Goal: Contribute content: Add original content to the website for others to see

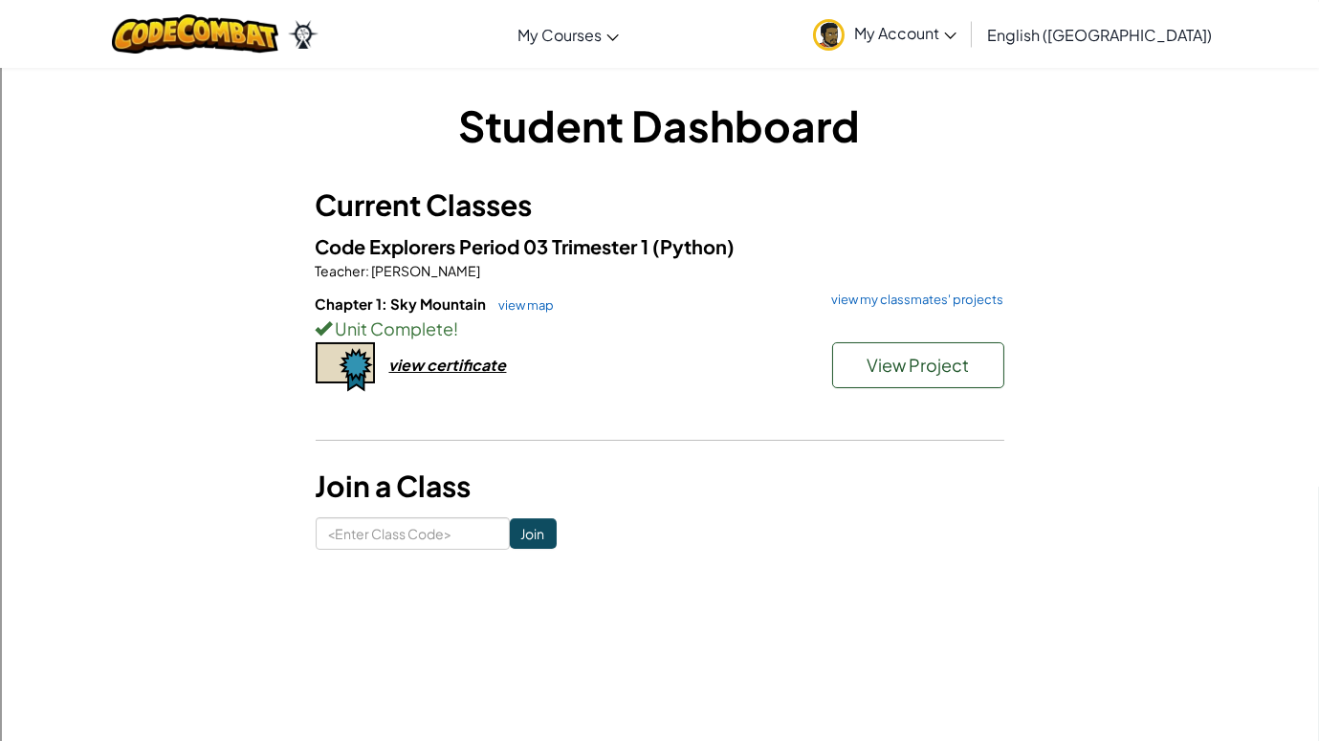
click at [887, 410] on div "Chapter 1: Sky Mountain view map view my classmates' projects Unit Complete ! V…" at bounding box center [660, 365] width 689 height 142
click at [938, 343] on button "View Project" at bounding box center [918, 365] width 172 height 46
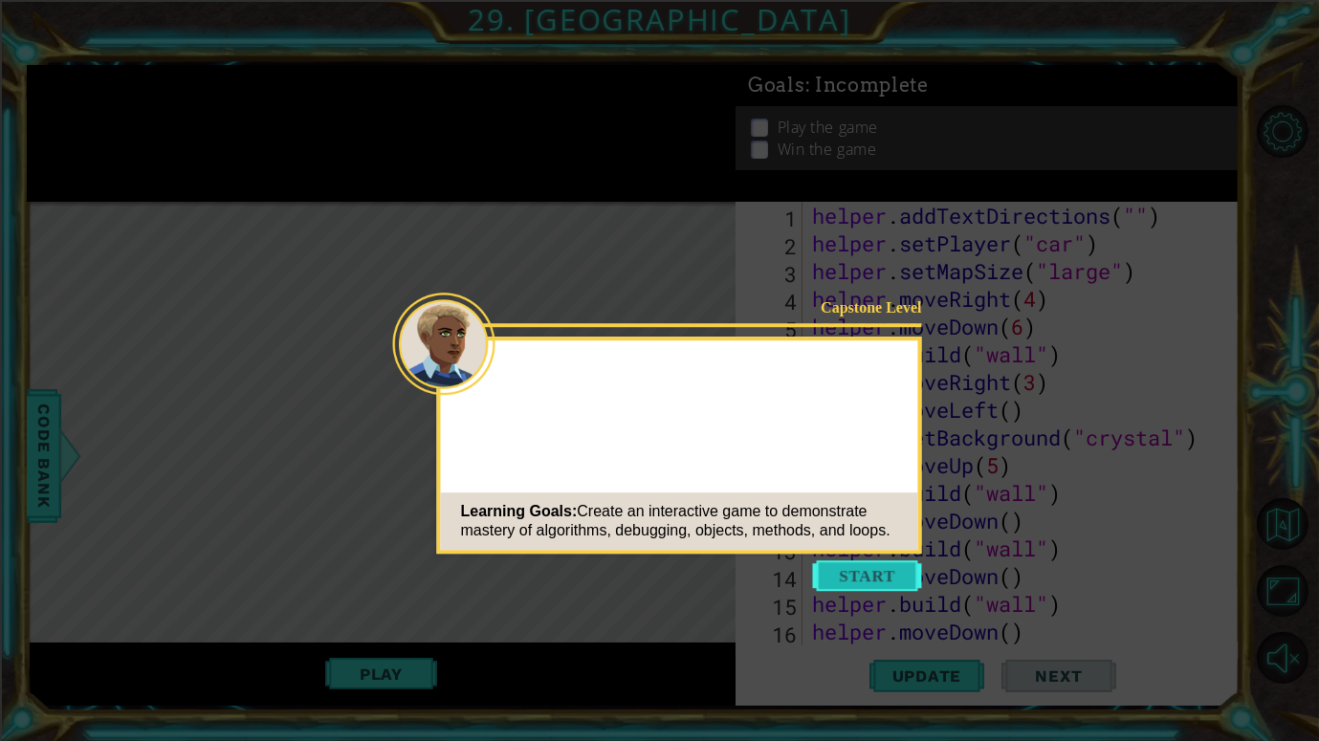
click at [849, 569] on button "Start" at bounding box center [867, 575] width 109 height 31
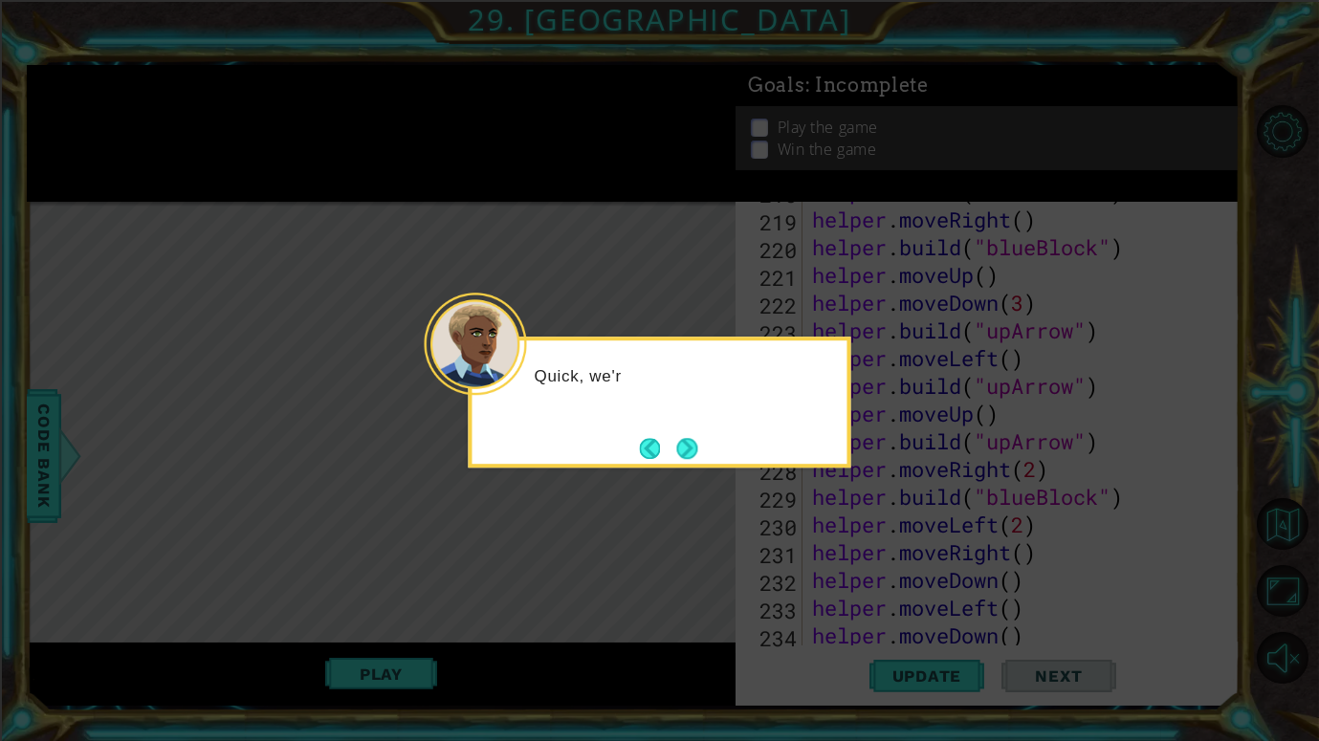
scroll to position [6184, 0]
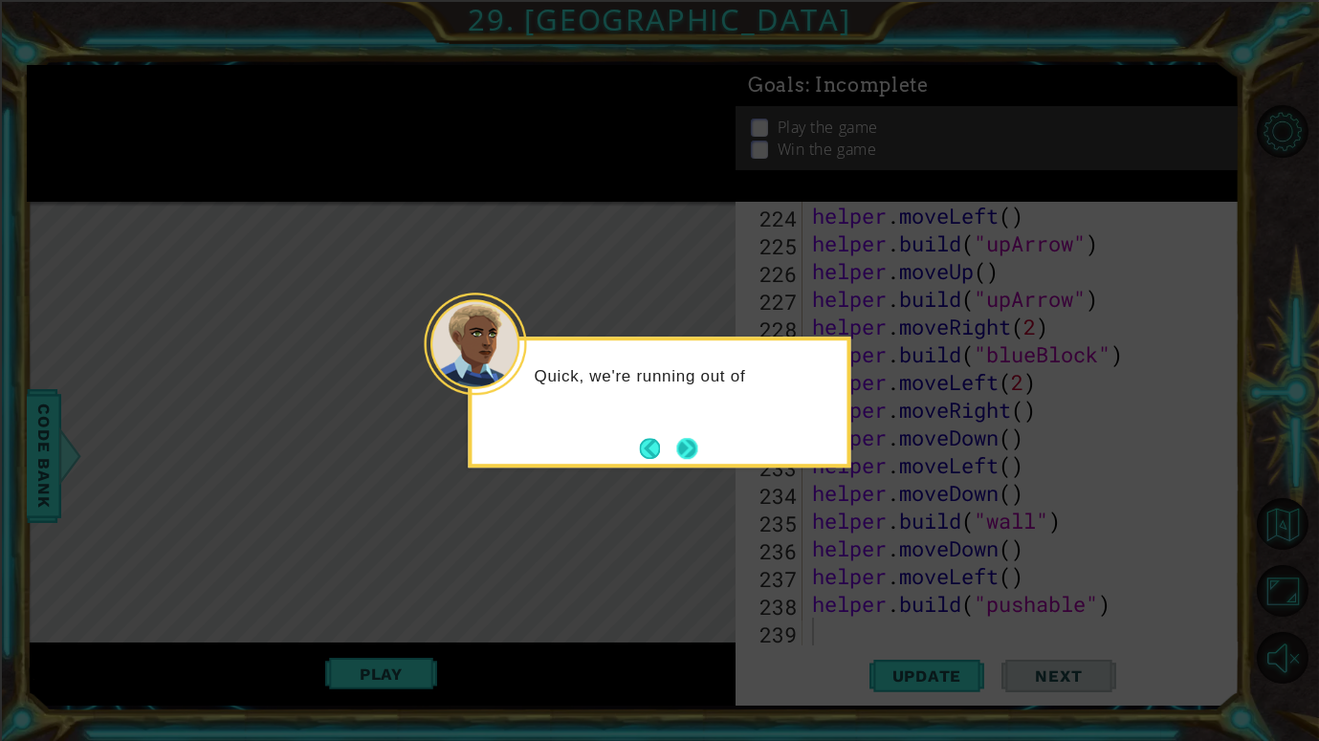
click at [676, 447] on button "Next" at bounding box center [686, 448] width 21 height 21
click at [676, 447] on icon at bounding box center [659, 370] width 1319 height 741
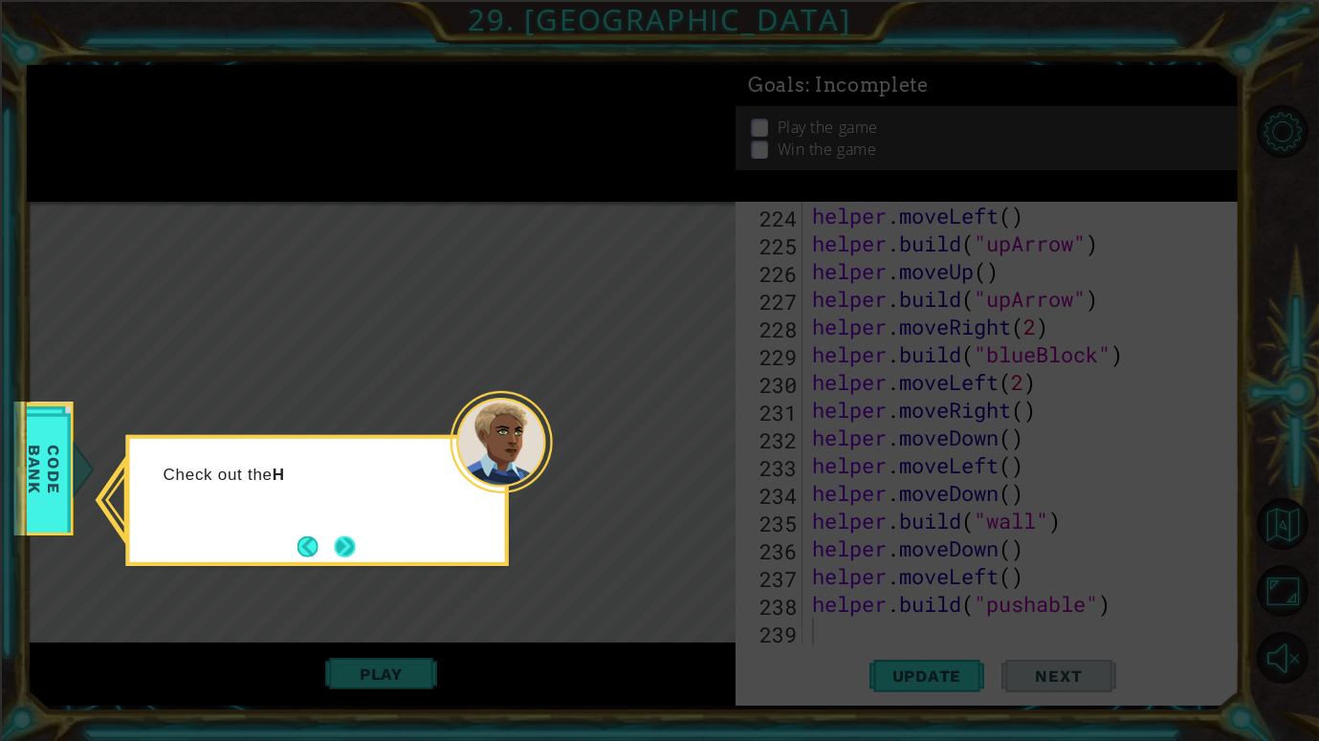
click at [345, 555] on button "Next" at bounding box center [345, 547] width 21 height 21
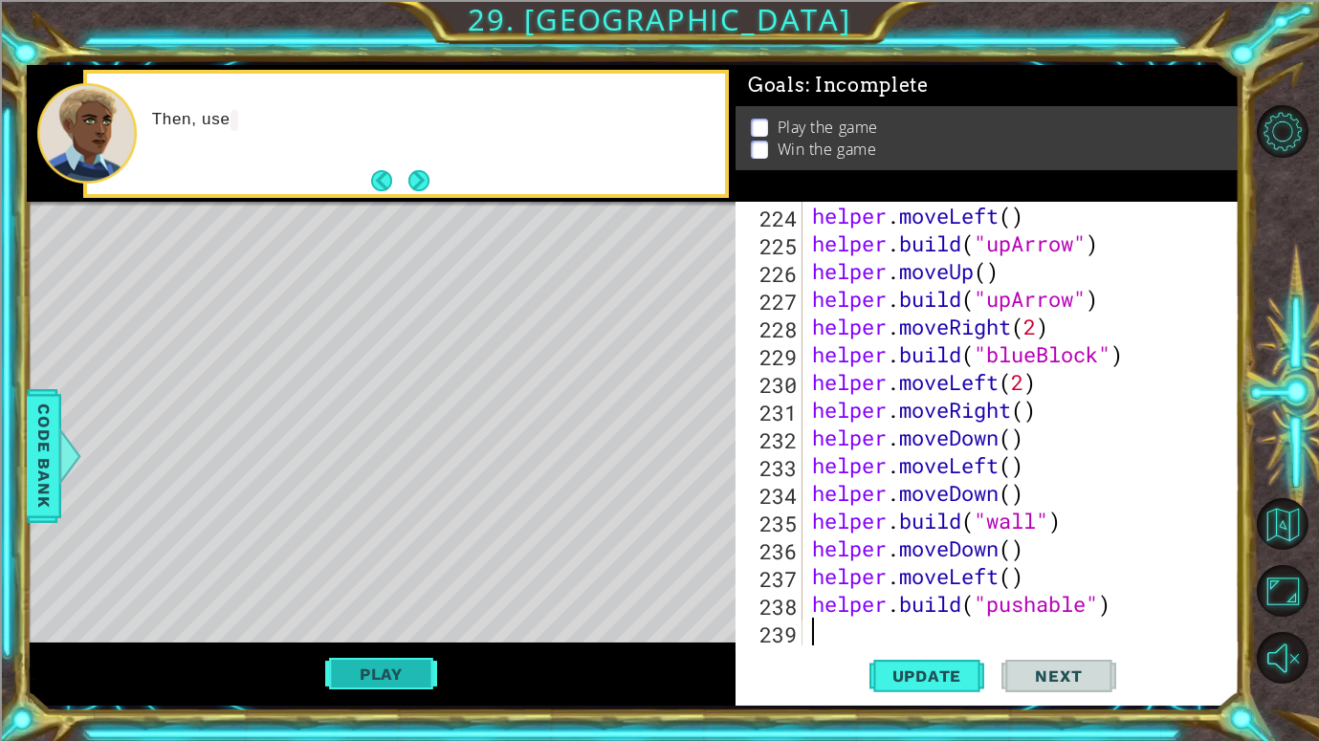
click at [399, 669] on button "Play" at bounding box center [381, 674] width 112 height 36
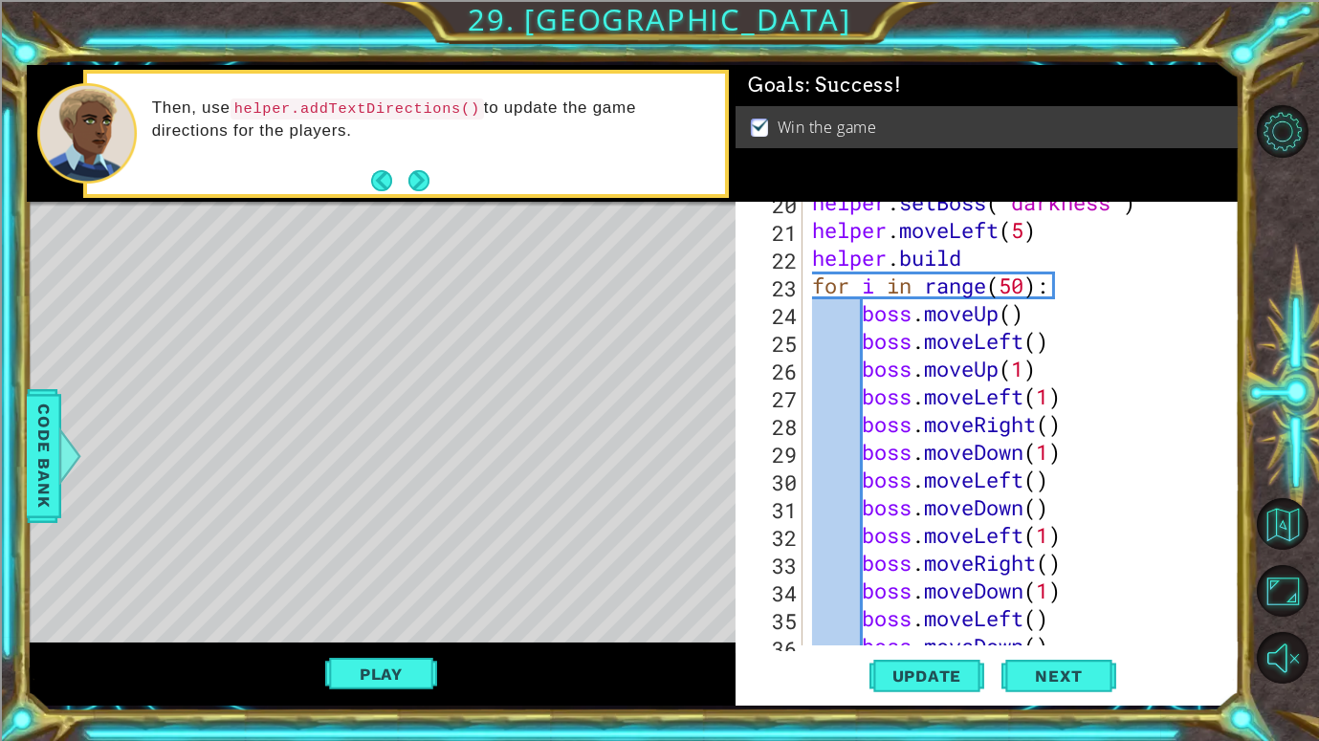
scroll to position [540, 0]
click at [1019, 370] on div "helper . setBoss ( "darkness" ) helper . moveLeft ( 5 ) helper . build for i in…" at bounding box center [1026, 437] width 436 height 499
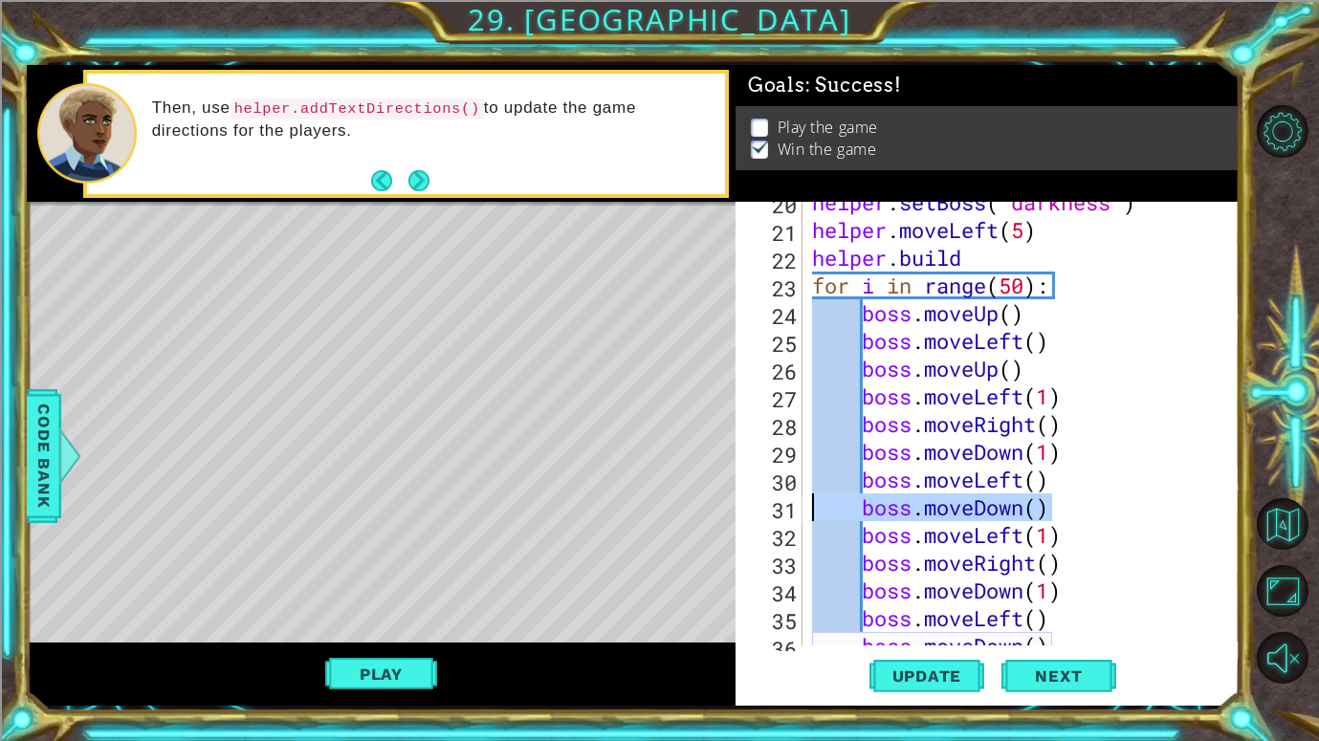
drag, startPoint x: 1053, startPoint y: 518, endPoint x: 786, endPoint y: 518, distance: 266.8
click at [786, 518] on div "boss.moveUp() 20 21 22 23 24 25 26 27 28 29 30 31 32 33 34 35 36 37 helper . se…" at bounding box center [984, 424] width 499 height 444
type textarea "boss.moveDown()"
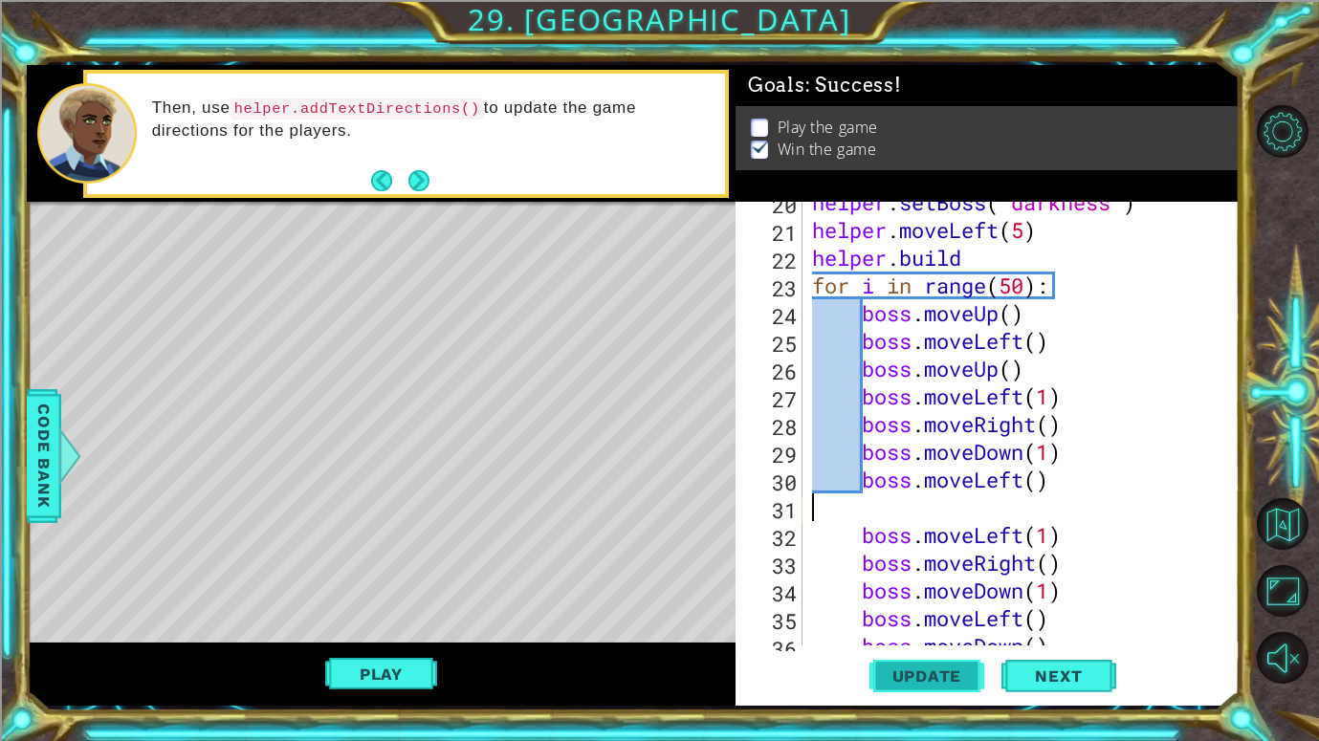
click at [896, 670] on span "Update" at bounding box center [927, 676] width 108 height 19
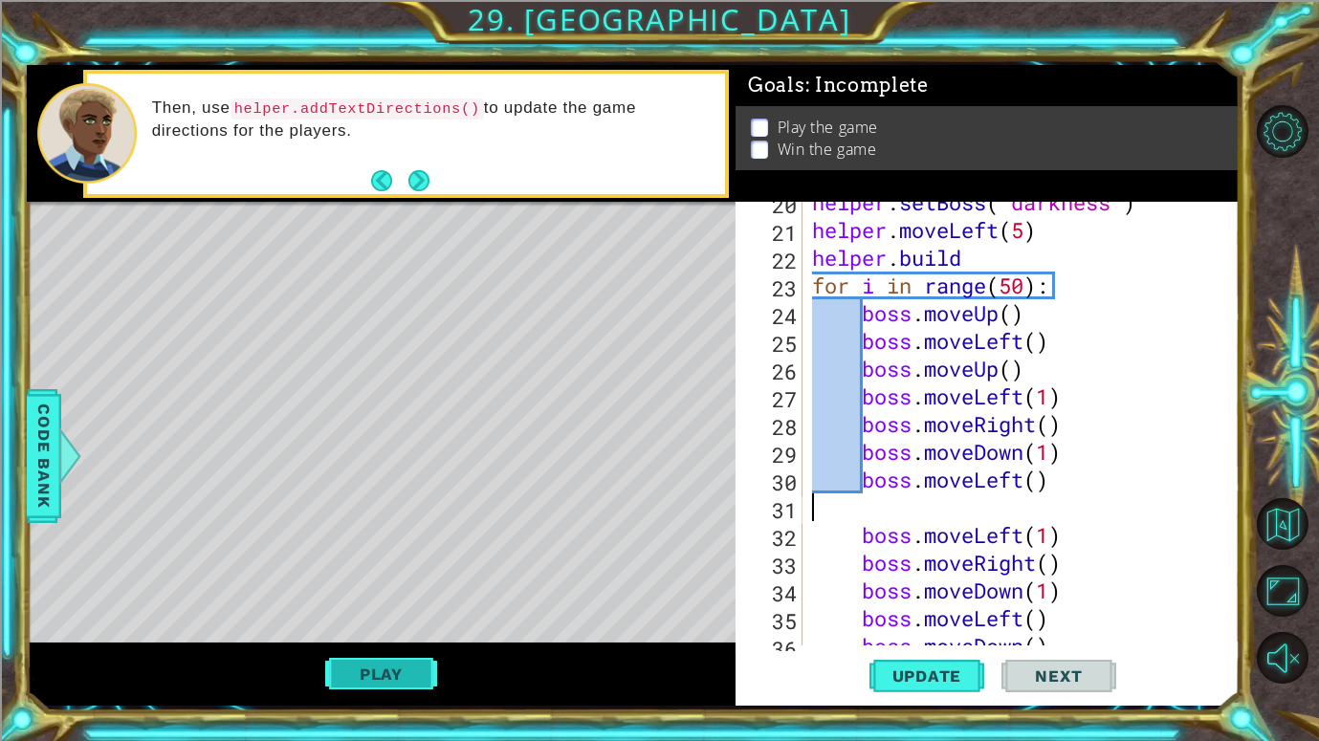
click at [382, 685] on button "Play" at bounding box center [381, 674] width 112 height 36
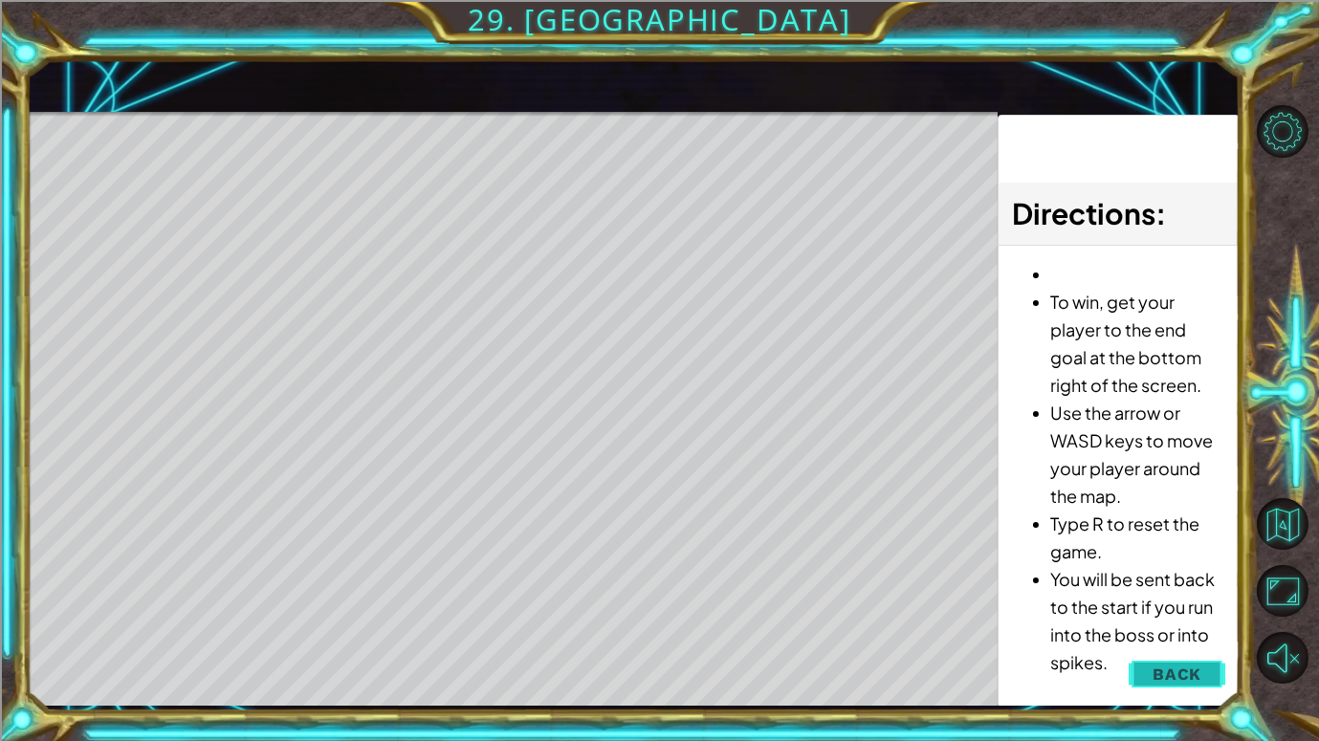
click at [1185, 679] on span "Back" at bounding box center [1176, 674] width 49 height 19
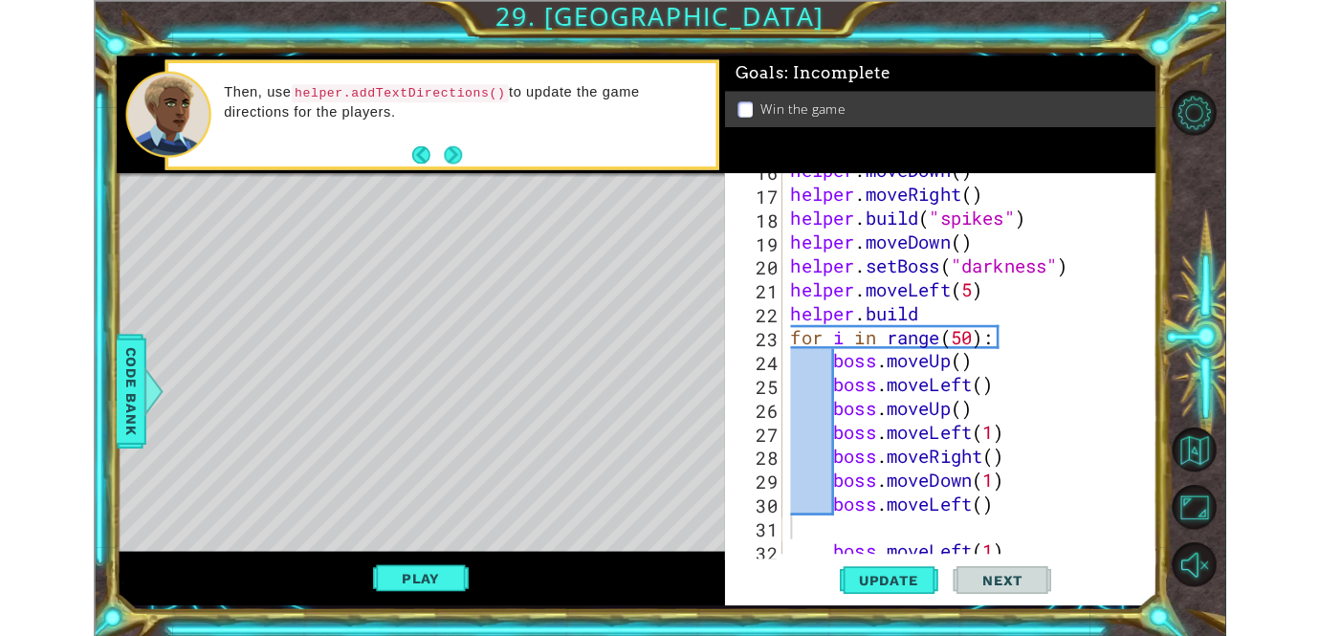
scroll to position [431, 0]
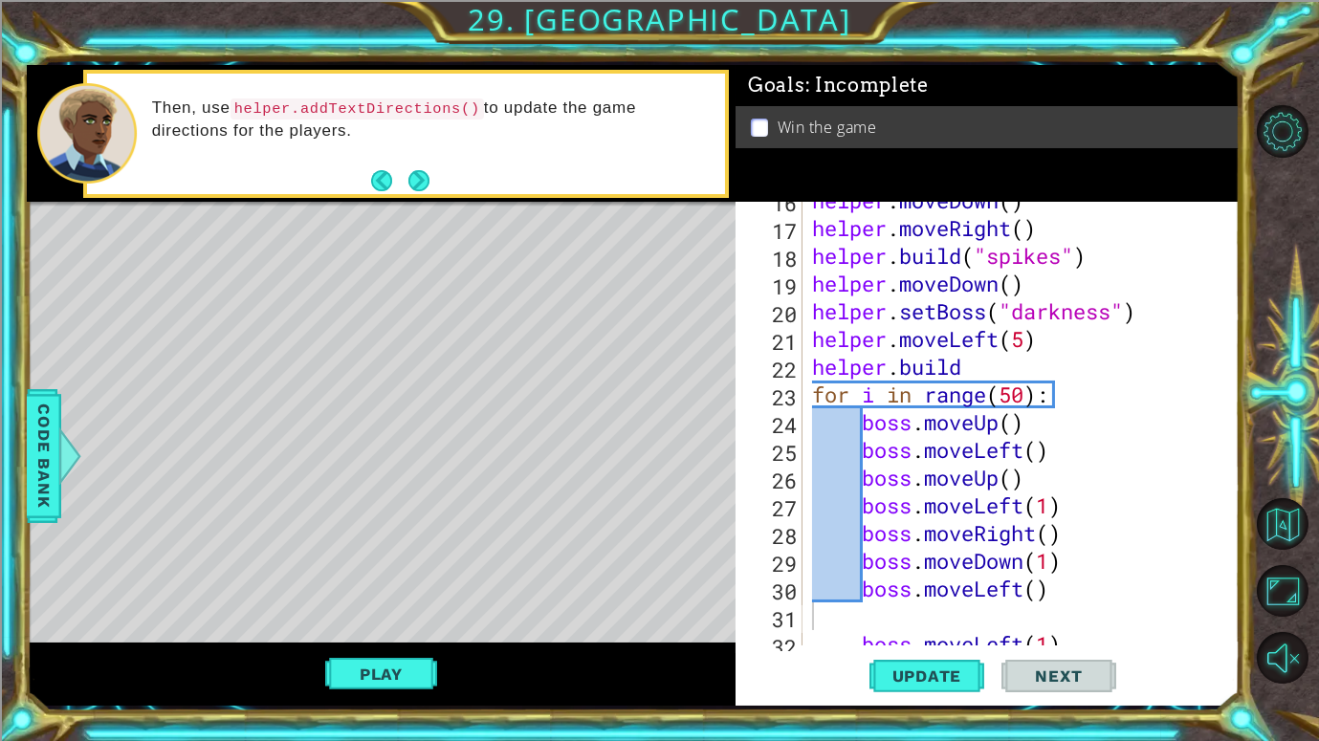
click at [858, 431] on div "helper . moveDown ( ) helper . moveRight ( ) helper . build ( "spikes" ) helper…" at bounding box center [1026, 435] width 436 height 499
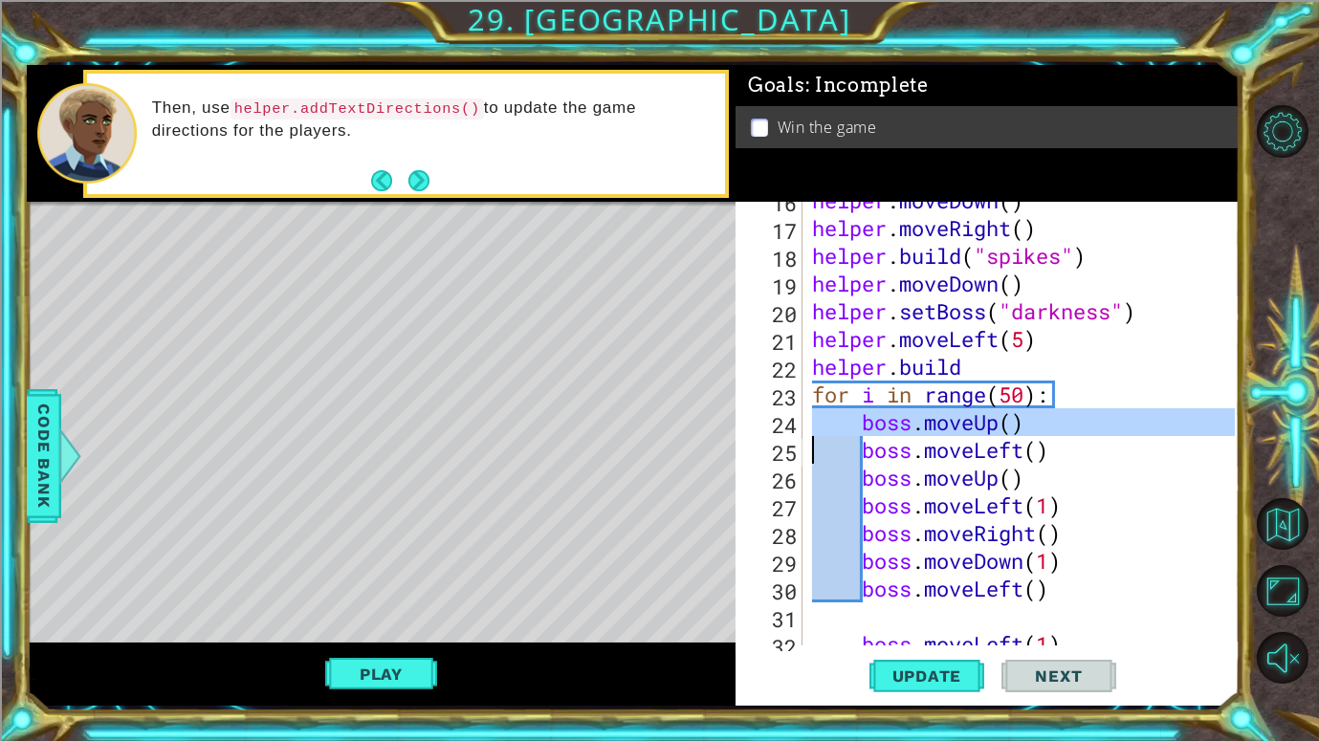
click at [858, 431] on div "helper . moveDown ( ) helper . moveRight ( ) helper . build ( "spikes" ) helper…" at bounding box center [1021, 424] width 427 height 444
click at [858, 431] on div "helper . moveDown ( ) helper . moveRight ( ) helper . build ( "spikes" ) helper…" at bounding box center [1026, 435] width 436 height 499
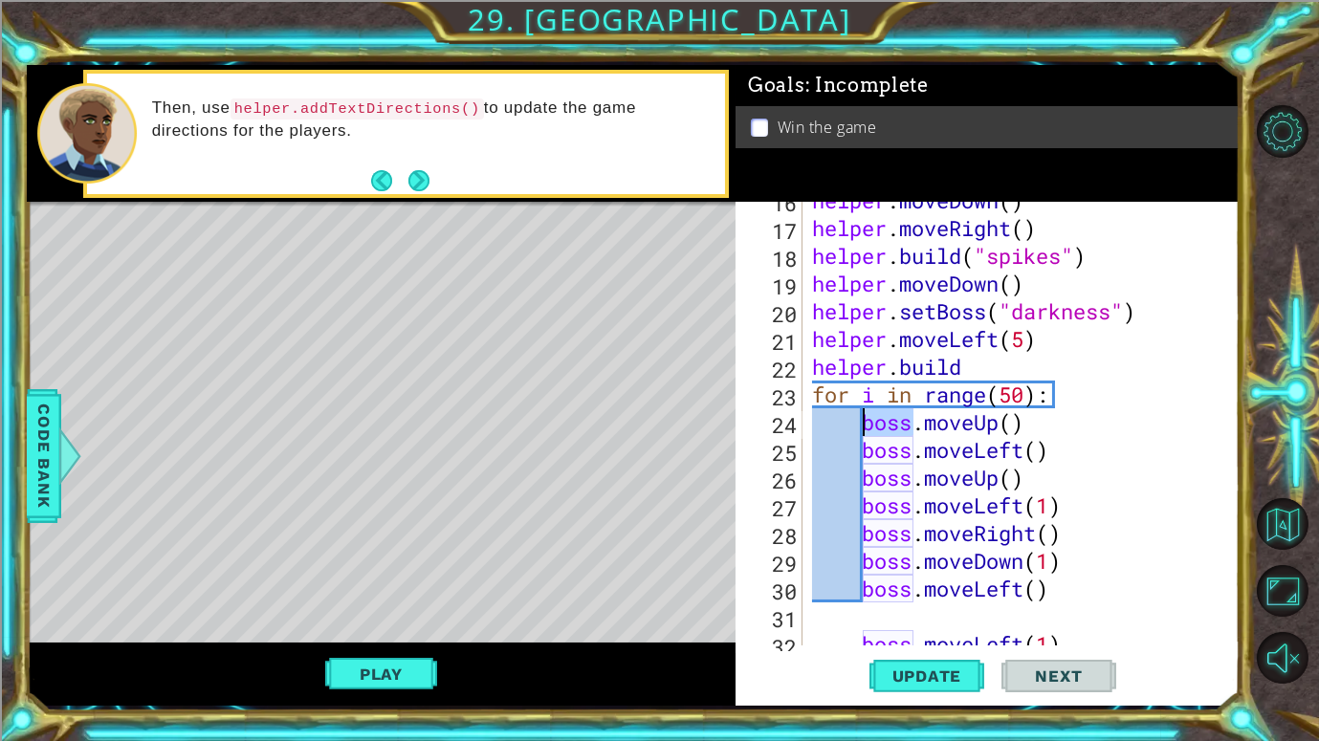
click at [858, 431] on div "helper . moveDown ( ) helper . moveRight ( ) helper . build ( "spikes" ) helper…" at bounding box center [1026, 435] width 436 height 499
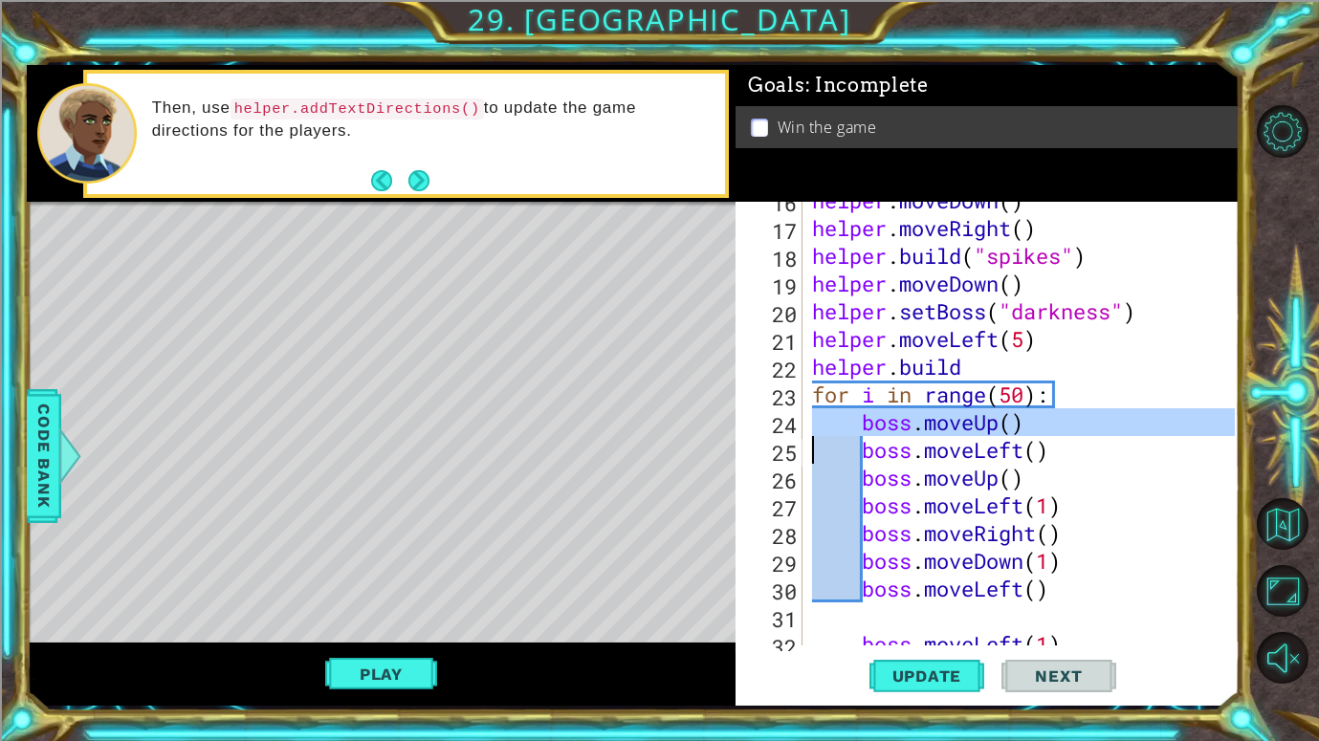
click at [858, 431] on div "helper . moveDown ( ) helper . moveRight ( ) helper . build ( "spikes" ) helper…" at bounding box center [1021, 424] width 427 height 444
click at [858, 431] on div "helper . moveDown ( ) helper . moveRight ( ) helper . build ( "spikes" ) helper…" at bounding box center [1026, 435] width 436 height 499
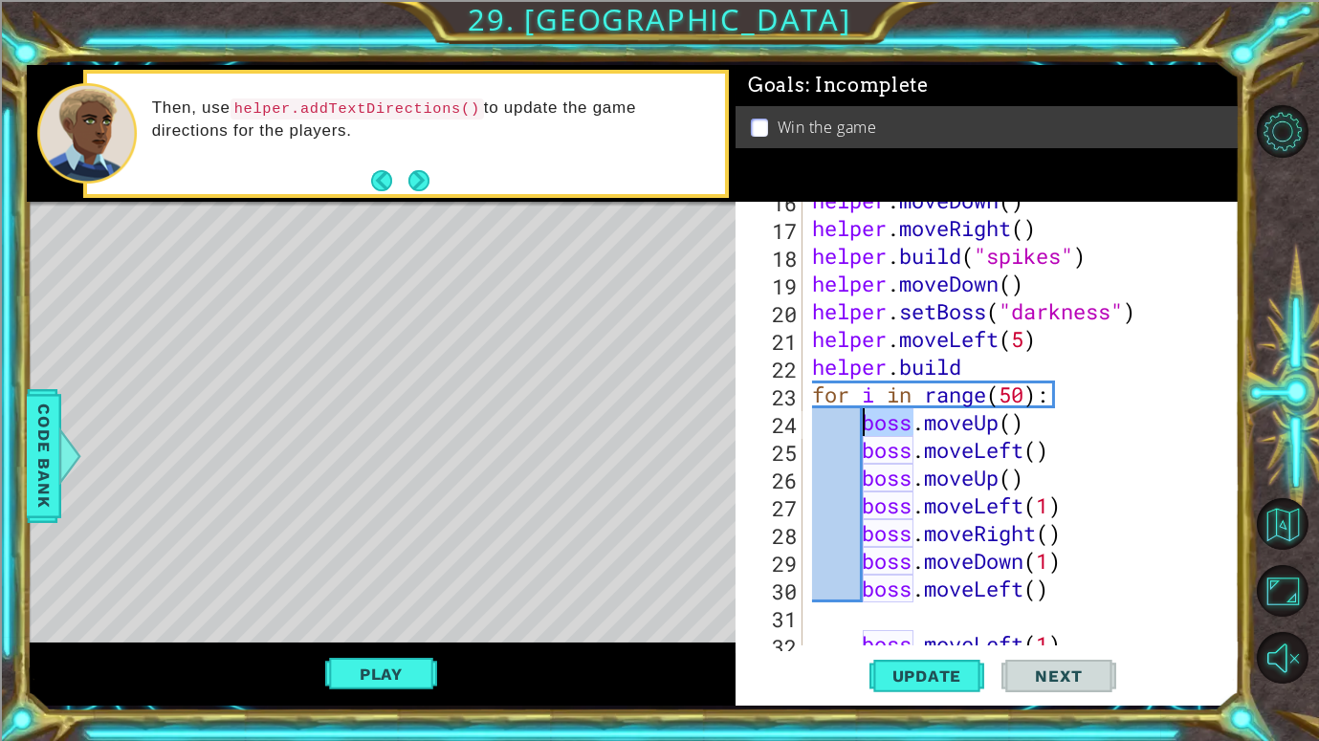
click at [858, 431] on div "helper . moveDown ( ) helper . moveRight ( ) helper . build ( "spikes" ) helper…" at bounding box center [1021, 424] width 427 height 444
click at [858, 431] on div "helper . moveDown ( ) helper . moveRight ( ) helper . build ( "spikes" ) helper…" at bounding box center [1026, 435] width 436 height 499
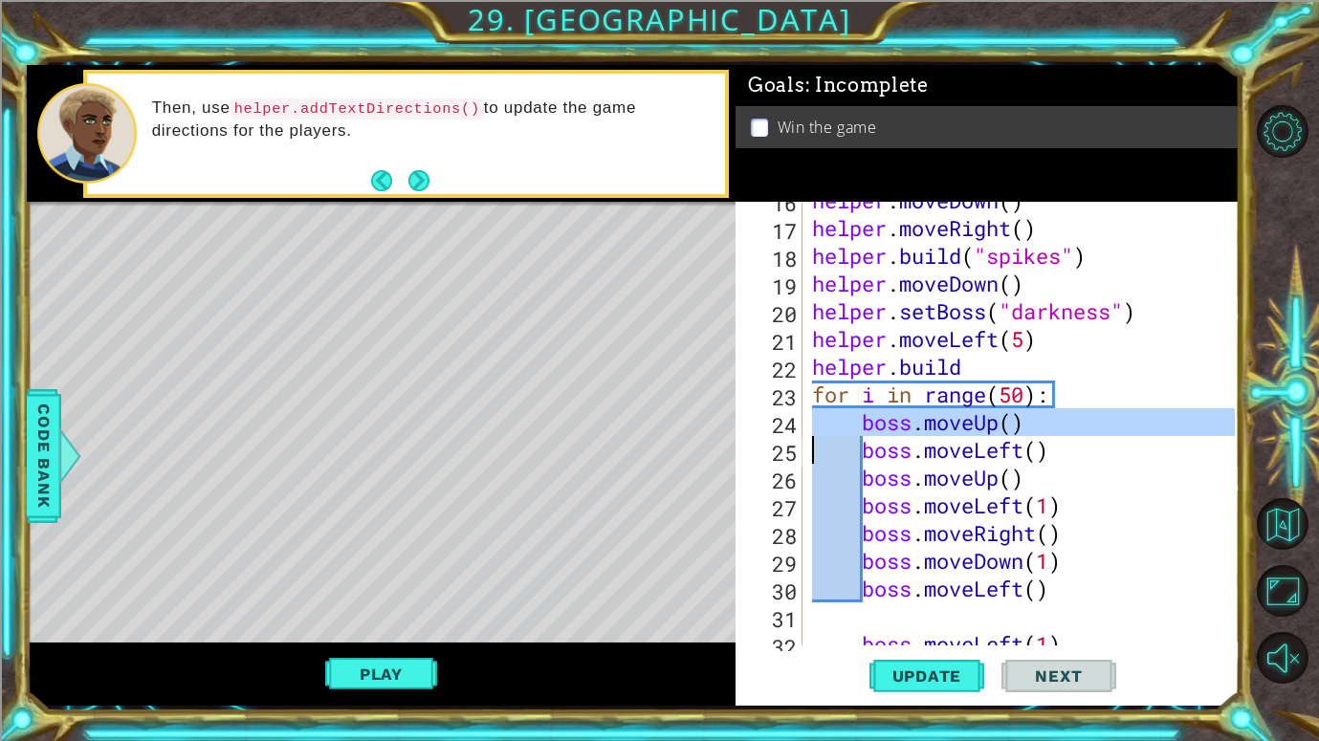
click at [858, 431] on div "helper . moveDown ( ) helper . moveRight ( ) helper . build ( "spikes" ) helper…" at bounding box center [1021, 424] width 427 height 444
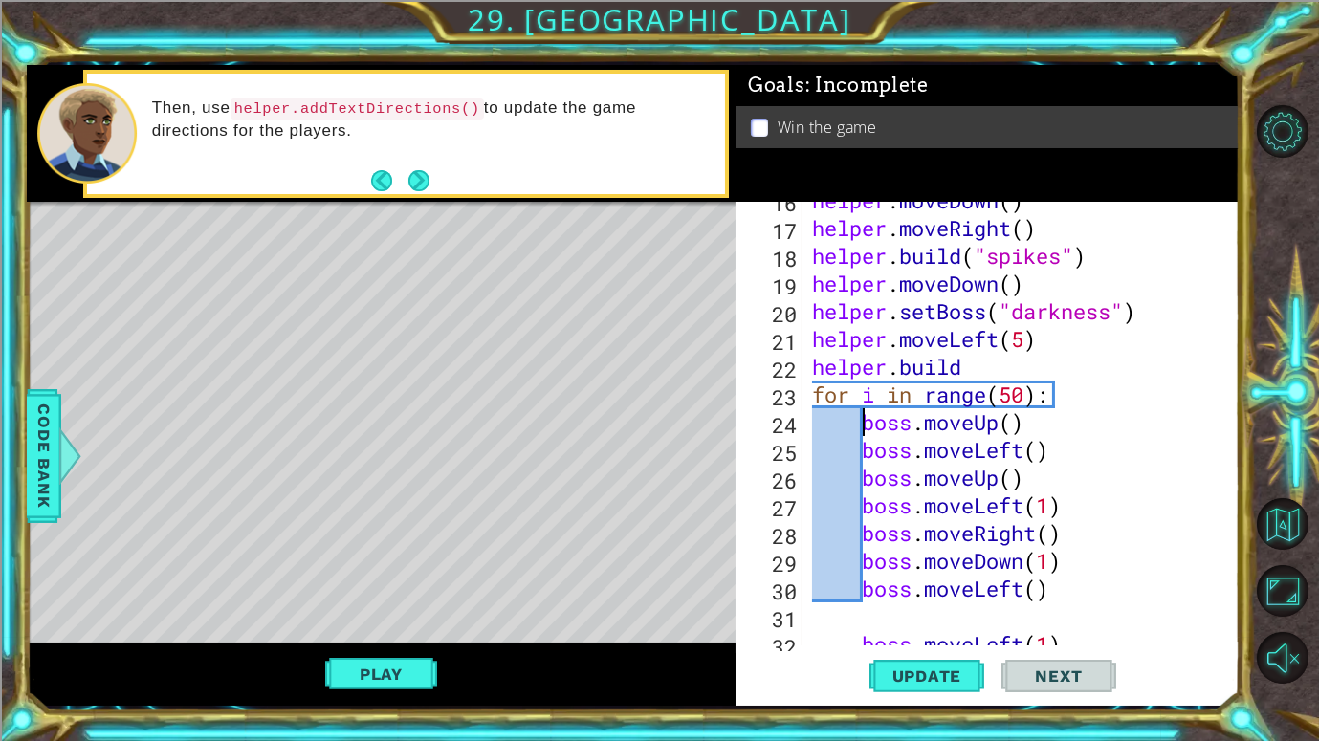
click at [858, 431] on div "helper . moveDown ( ) helper . moveRight ( ) helper . build ( "spikes" ) helper…" at bounding box center [1026, 435] width 436 height 499
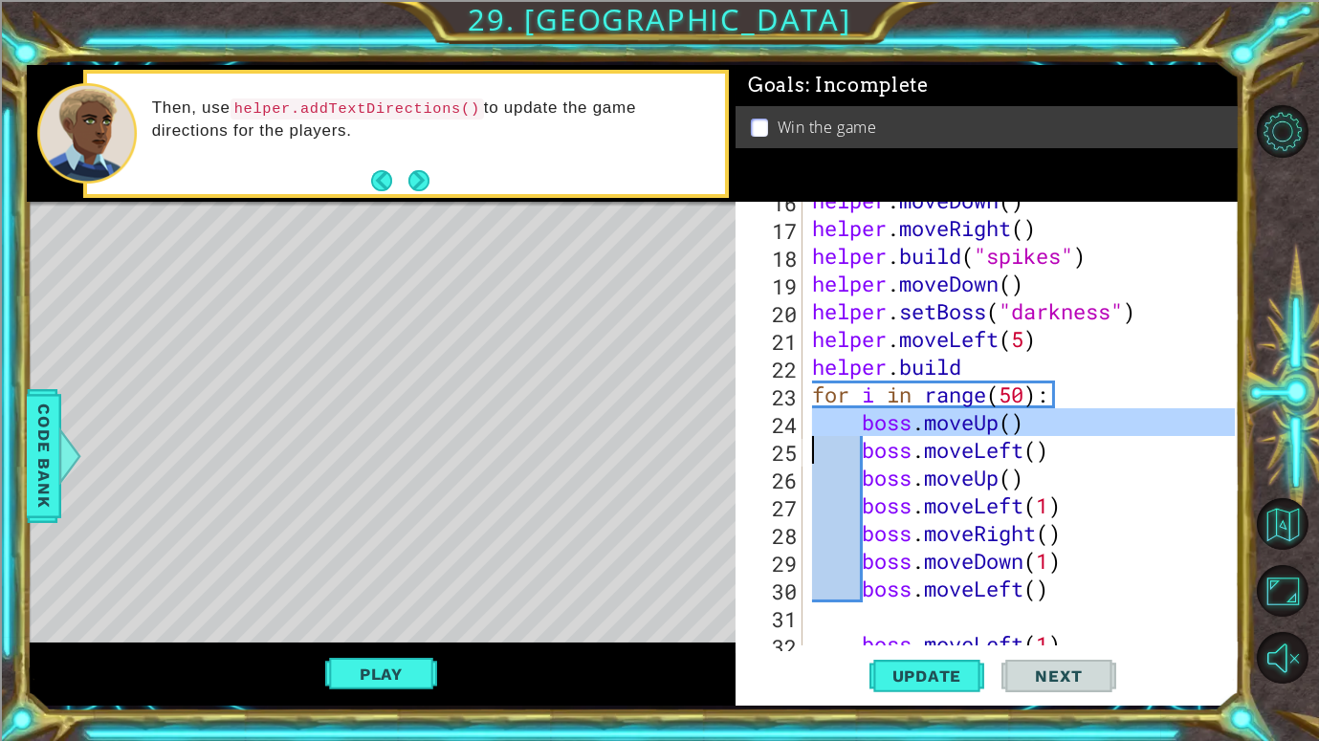
click at [858, 431] on div "helper . moveDown ( ) helper . moveRight ( ) helper . build ( "spikes" ) helper…" at bounding box center [1021, 424] width 427 height 444
type textarea "boss.moveUp()"
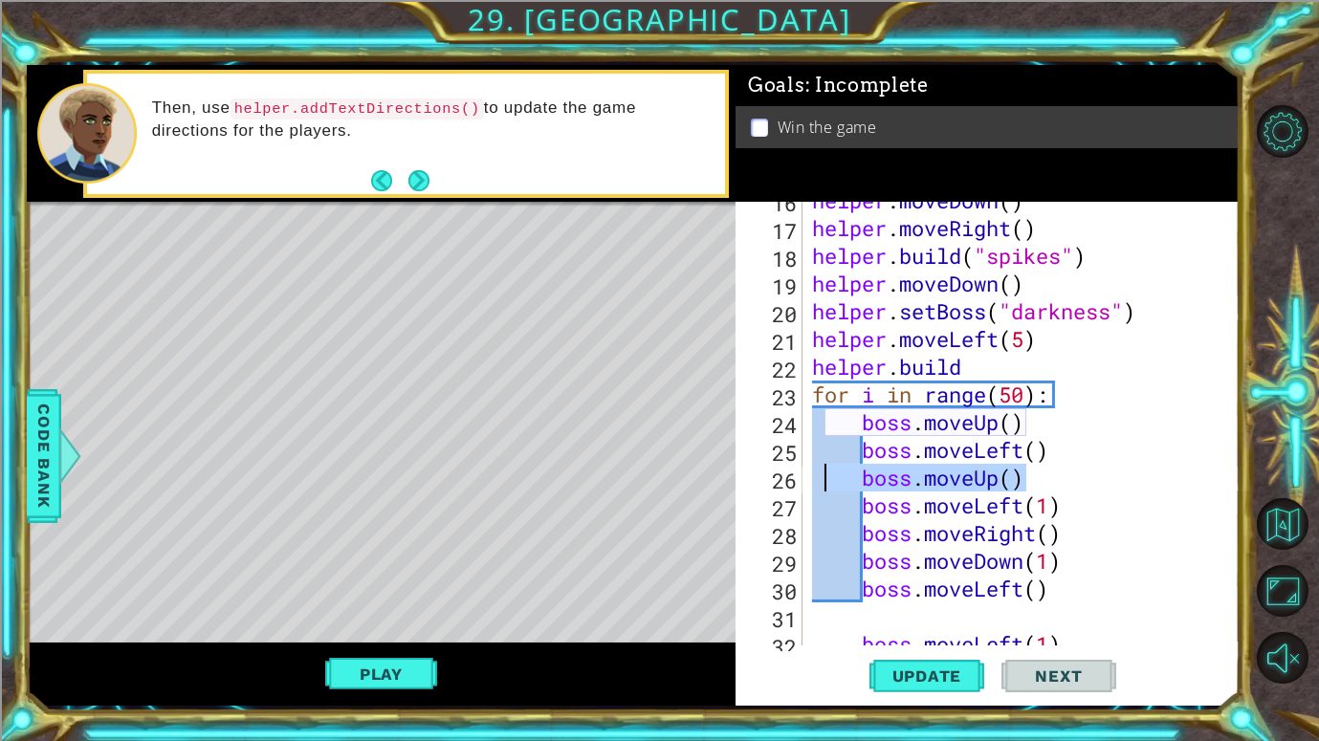
drag, startPoint x: 1020, startPoint y: 484, endPoint x: 824, endPoint y: 483, distance: 196.1
click at [824, 483] on div "helper . moveDown ( ) helper . moveRight ( ) helper . build ( "spikes" ) helper…" at bounding box center [1026, 435] width 436 height 499
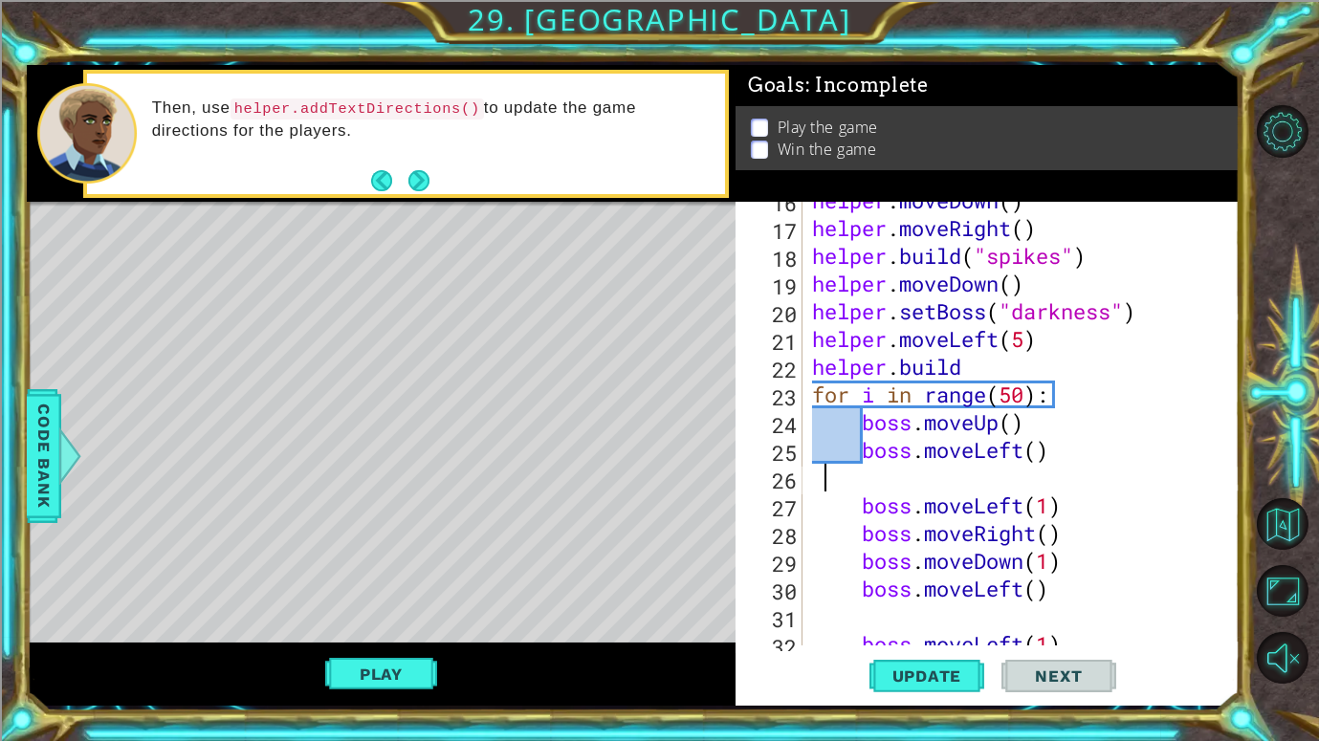
click at [904, 537] on div "helper . moveDown ( ) helper . moveRight ( ) helper . build ( "spikes" ) helper…" at bounding box center [1026, 435] width 436 height 499
click at [904, 537] on div "helper . moveDown ( ) helper . moveRight ( ) helper . build ( "spikes" ) helper…" at bounding box center [1021, 424] width 427 height 444
click at [904, 537] on div "helper . moveDown ( ) helper . moveRight ( ) helper . build ( "spikes" ) helper…" at bounding box center [1026, 435] width 436 height 499
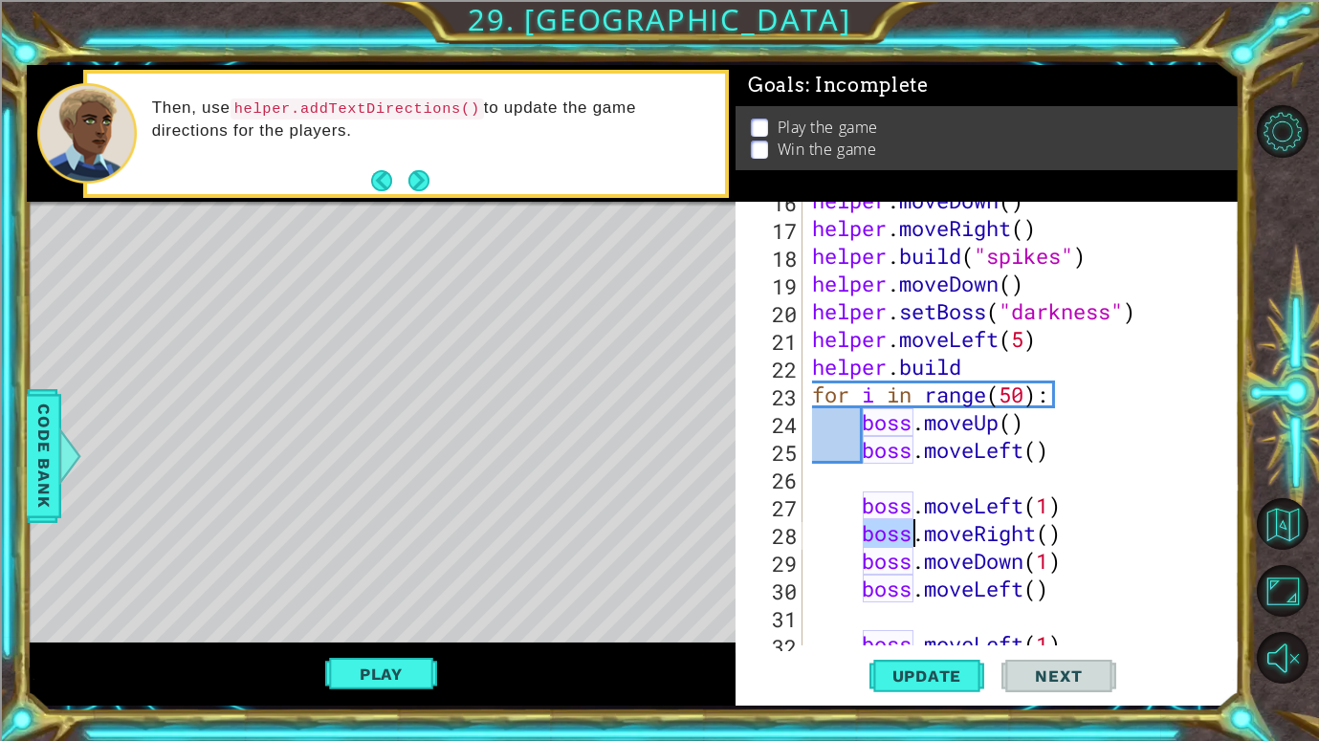
click at [904, 537] on div "helper . moveDown ( ) helper . moveRight ( ) helper . build ( "spikes" ) helper…" at bounding box center [1026, 435] width 436 height 499
type textarea "boss.moveRight() boss.moveDown(1)"
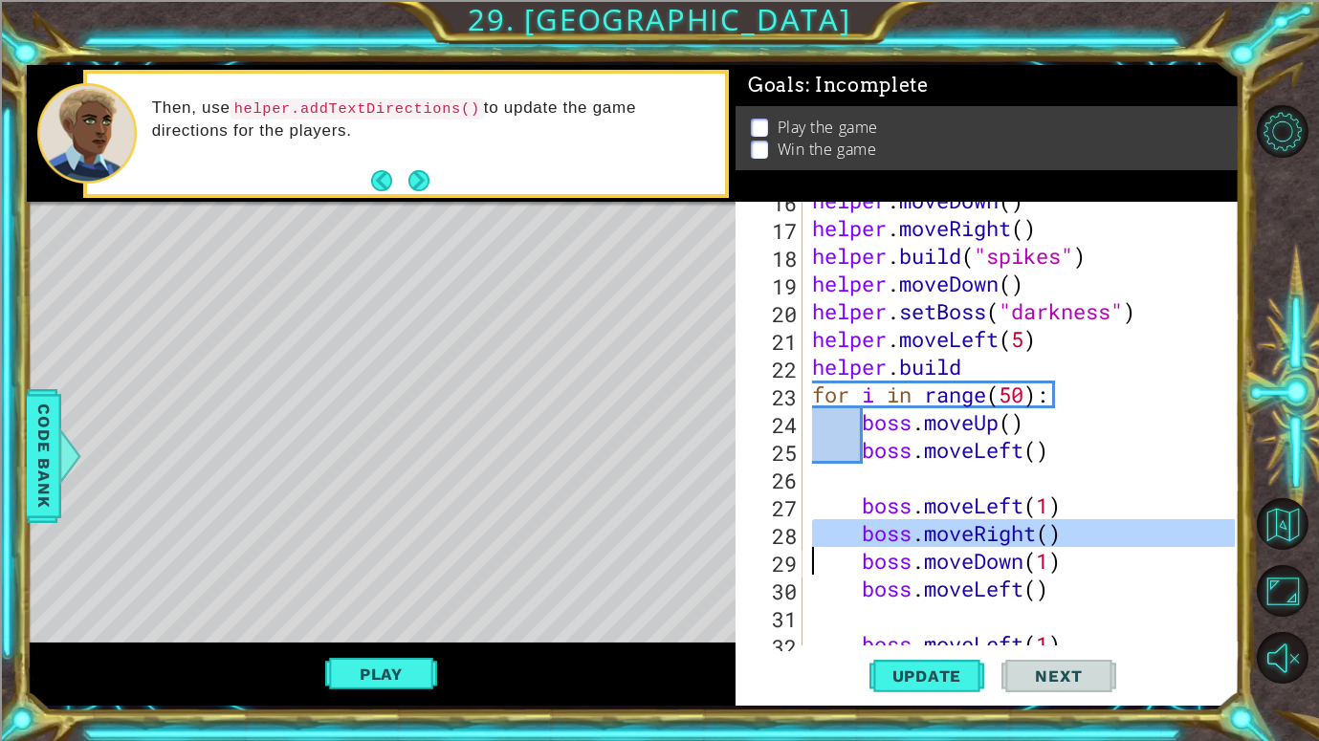
click at [877, 473] on div "helper . moveDown ( ) helper . moveRight ( ) helper . build ( "spikes" ) helper…" at bounding box center [1026, 435] width 436 height 499
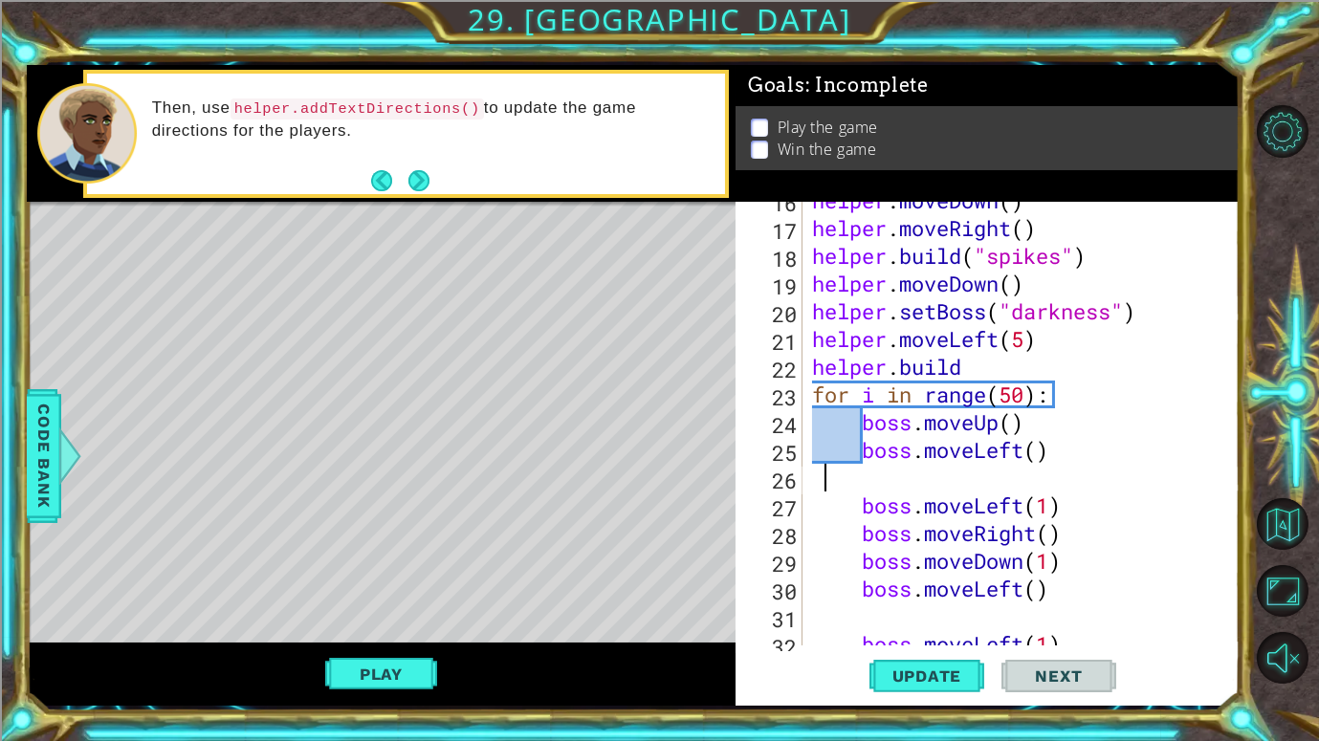
click at [867, 479] on div "helper . moveDown ( ) helper . moveRight ( ) helper . build ( "spikes" ) helper…" at bounding box center [1026, 435] width 436 height 499
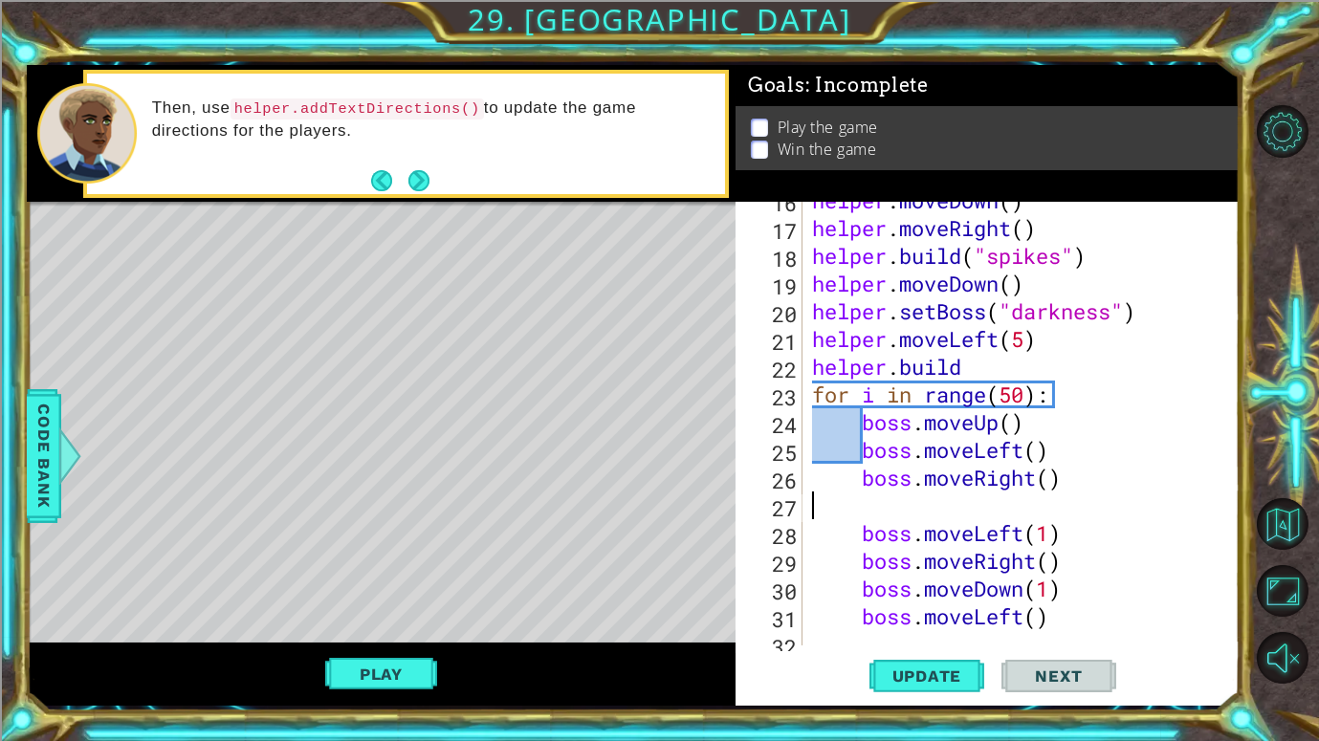
click at [889, 502] on div "helper . moveDown ( ) helper . moveRight ( ) helper . build ( "spikes" ) helper…" at bounding box center [1026, 435] width 436 height 499
click at [885, 512] on div "helper . moveDown ( ) helper . moveRight ( ) helper . build ( "spikes" ) helper…" at bounding box center [1026, 435] width 436 height 499
type textarea "boss.moveRight()"
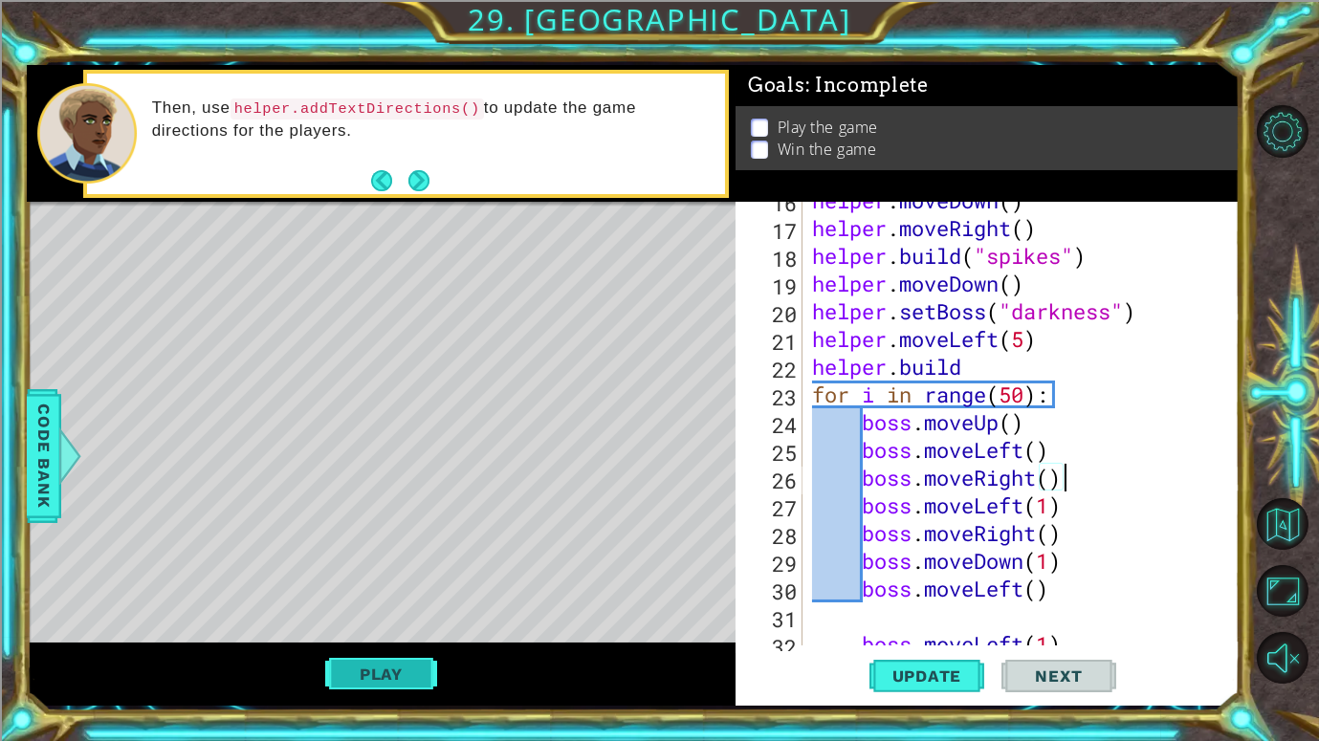
click at [362, 656] on button "Play" at bounding box center [381, 674] width 112 height 36
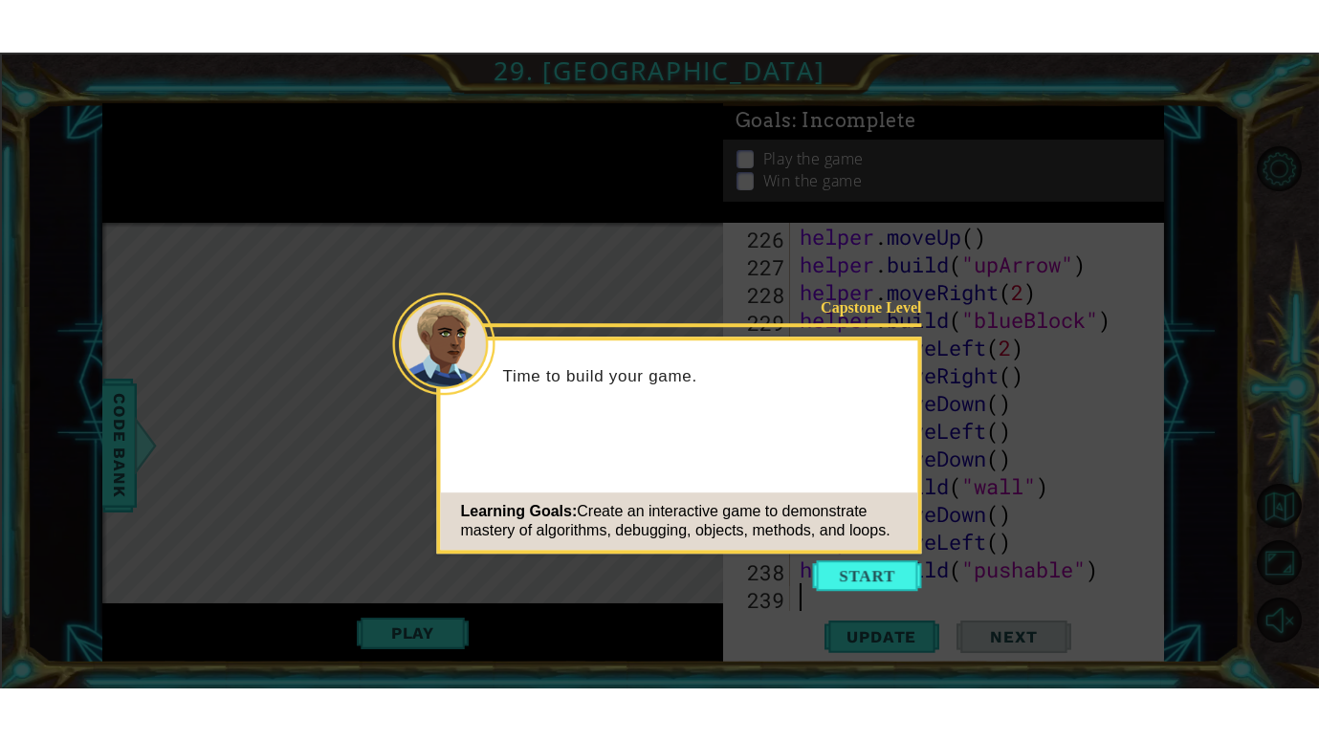
scroll to position [6351, 0]
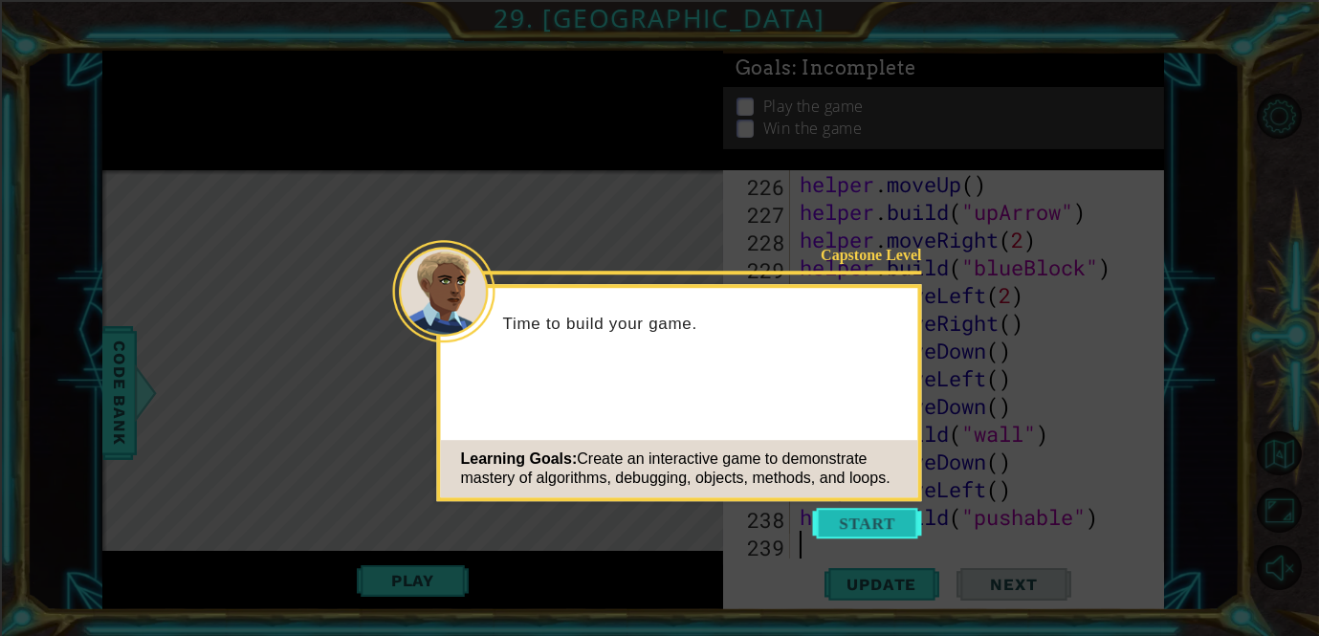
click at [906, 532] on button "Start" at bounding box center [867, 523] width 109 height 31
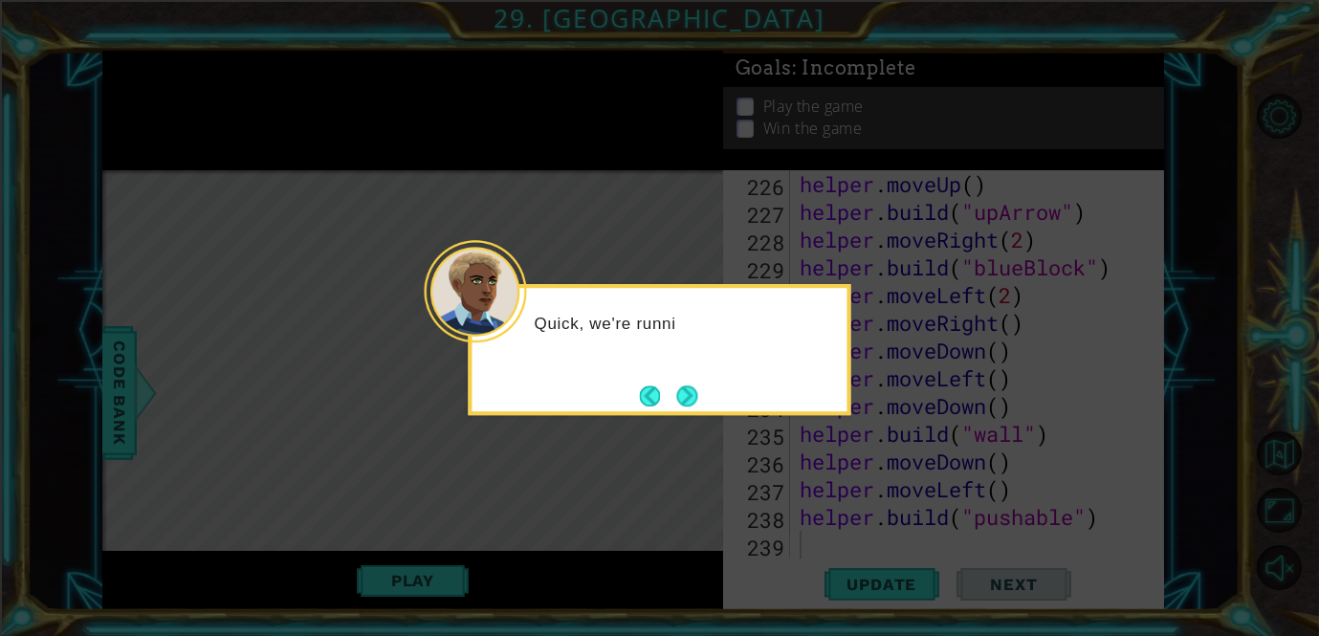
click at [724, 406] on div "Quick, we're runni" at bounding box center [660, 349] width 383 height 131
click at [697, 393] on button "Next" at bounding box center [686, 395] width 21 height 21
click at [691, 385] on button "Next" at bounding box center [686, 395] width 21 height 21
click at [690, 379] on icon at bounding box center [659, 318] width 1319 height 636
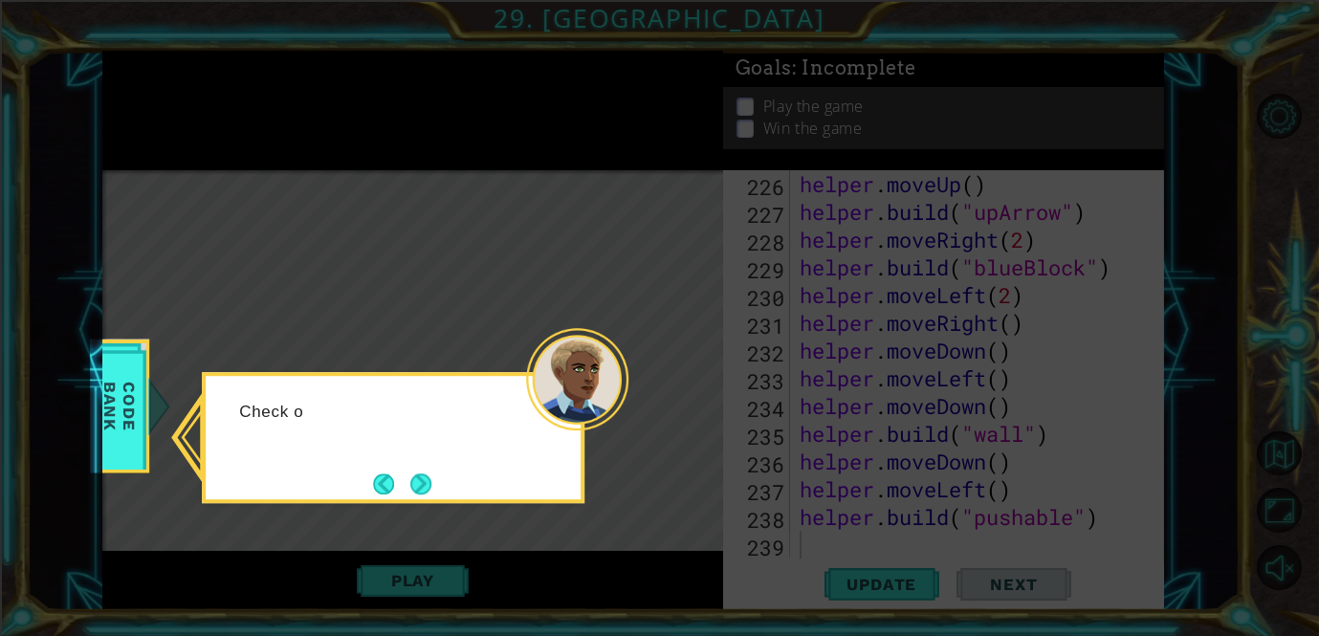
click at [443, 491] on div "Check o" at bounding box center [393, 437] width 383 height 131
click at [449, 483] on div "Check out the Helpe" at bounding box center [393, 437] width 383 height 131
click at [427, 491] on button "Next" at bounding box center [420, 483] width 21 height 21
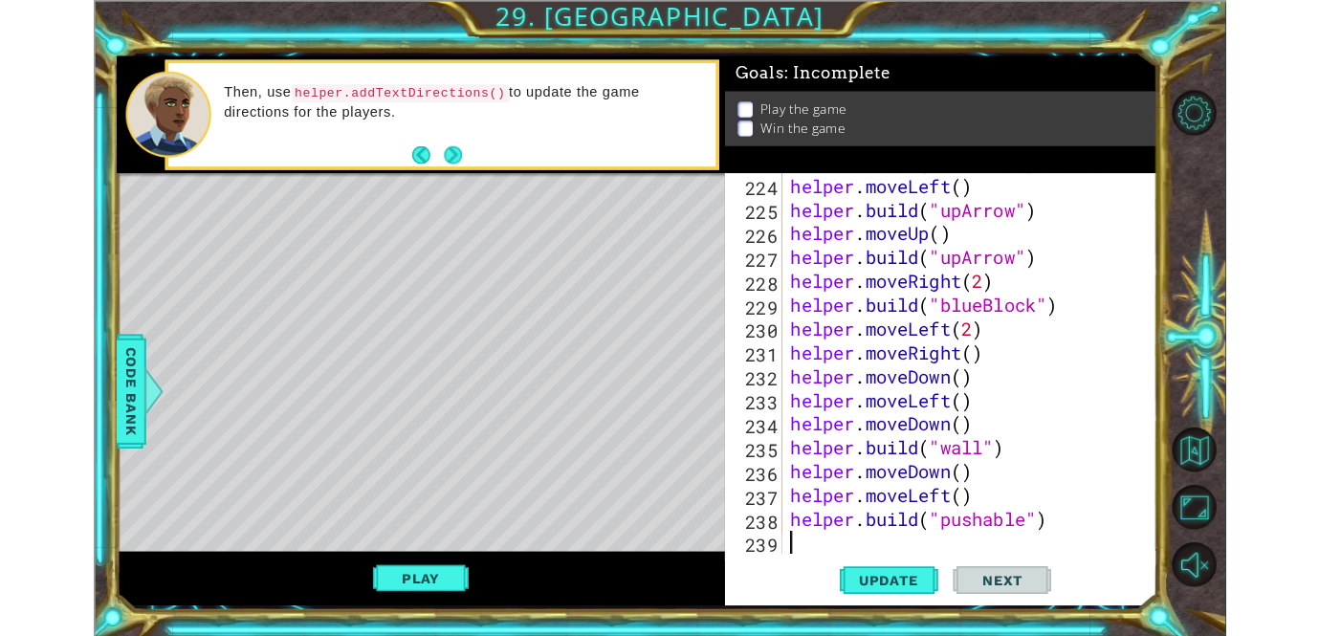
scroll to position [6184, 0]
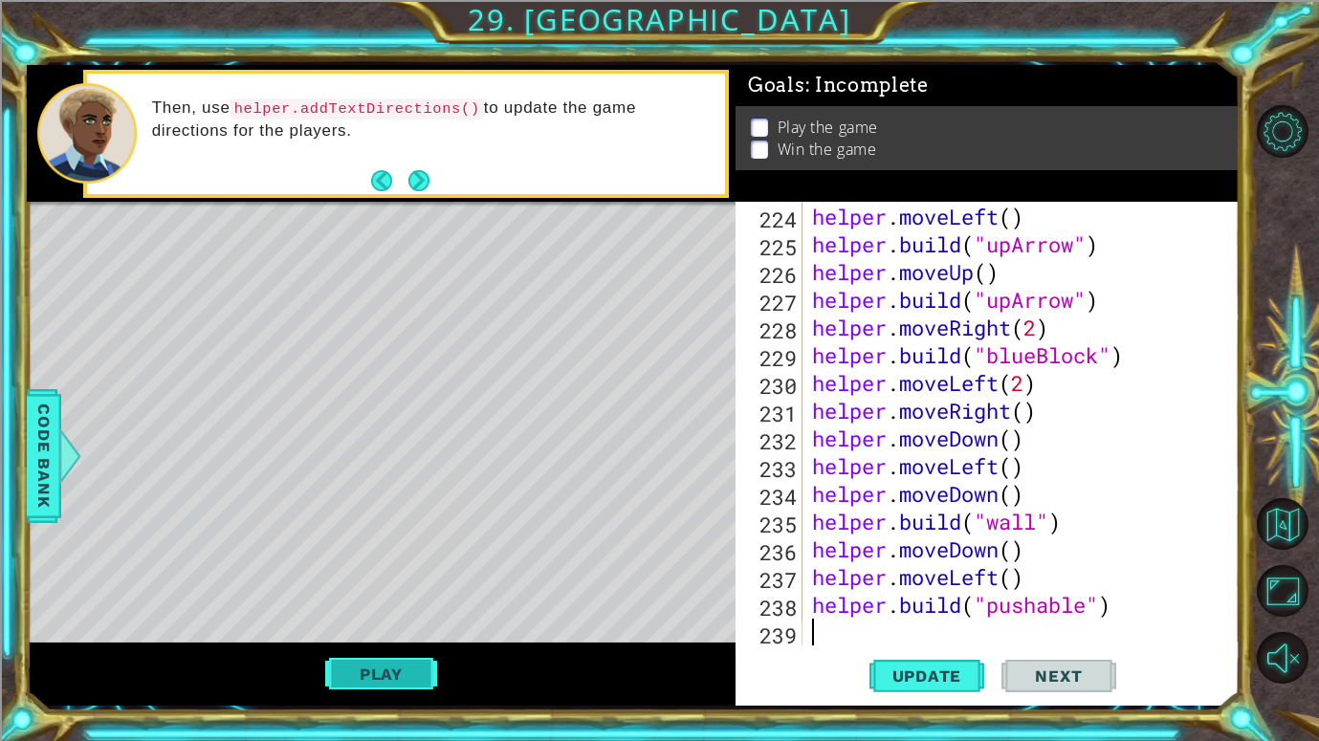
click at [373, 635] on button "Play" at bounding box center [381, 674] width 112 height 36
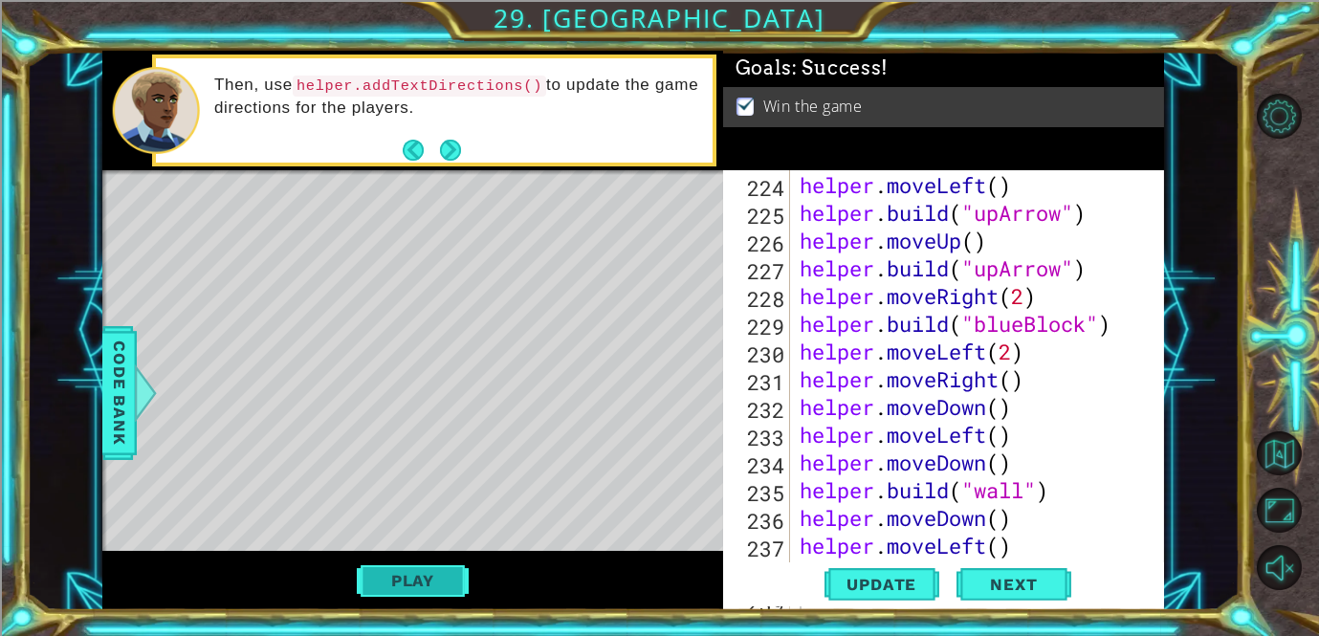
scroll to position [6296, 0]
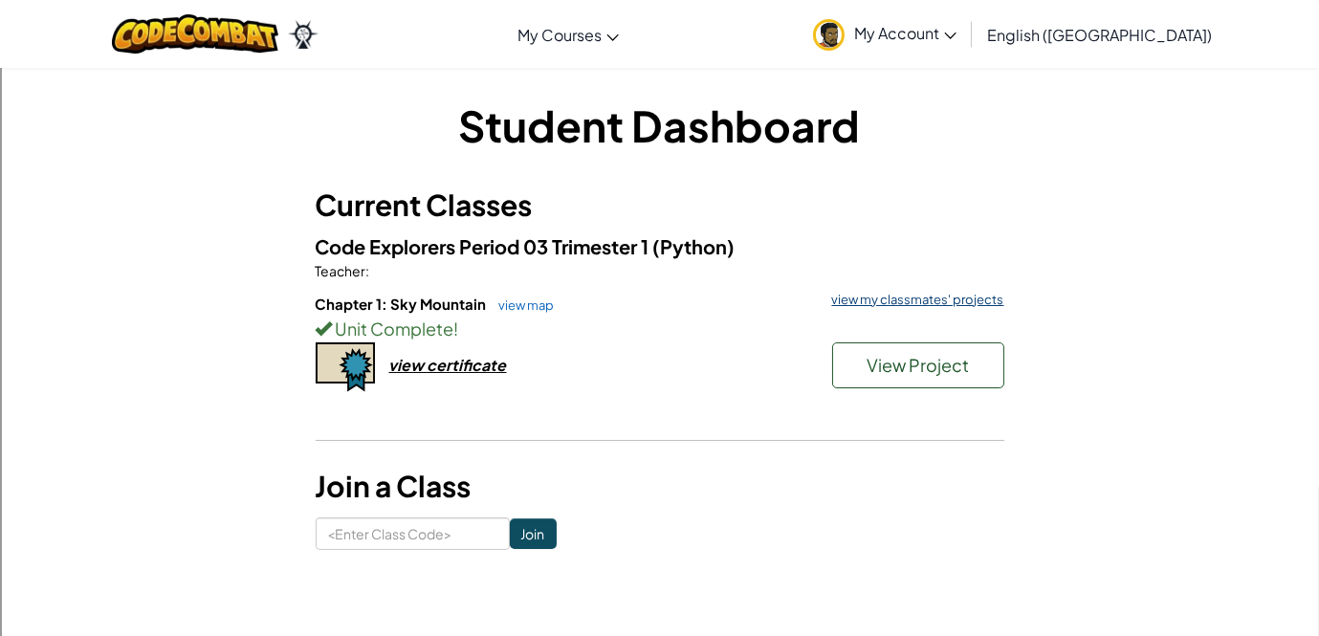
click at [967, 304] on link "view my classmates' projects" at bounding box center [914, 300] width 182 height 12
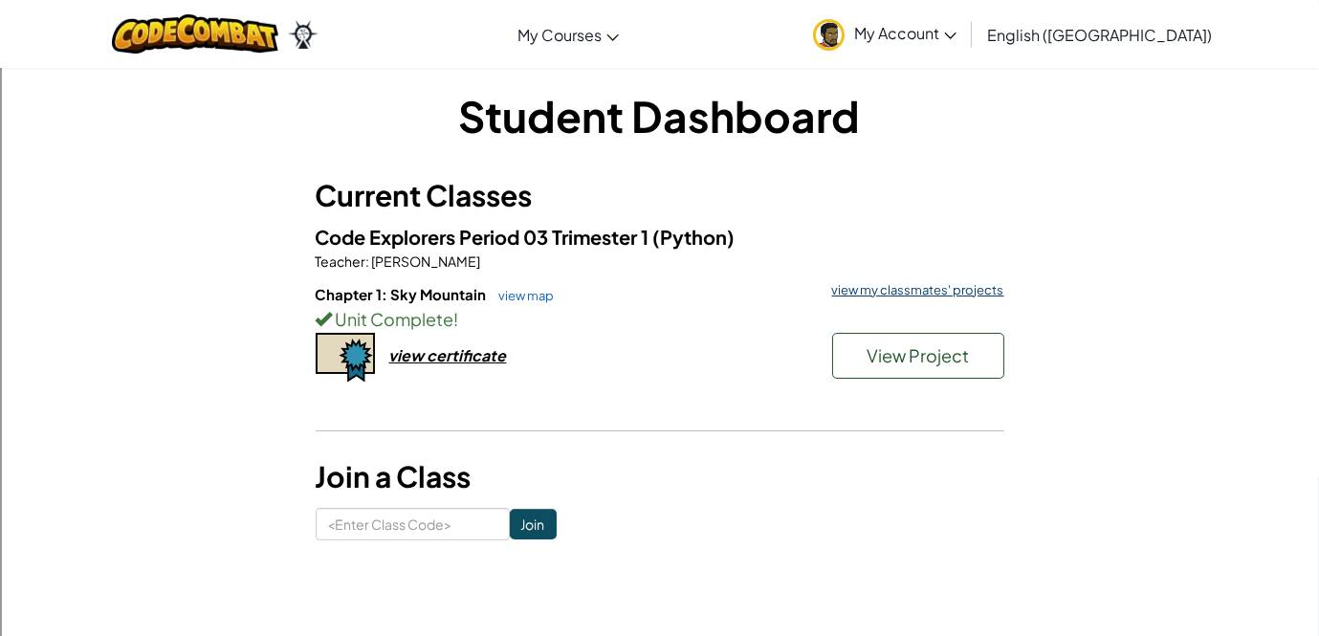
scroll to position [9, 0]
click at [941, 289] on link "view my classmates' projects" at bounding box center [914, 291] width 182 height 12
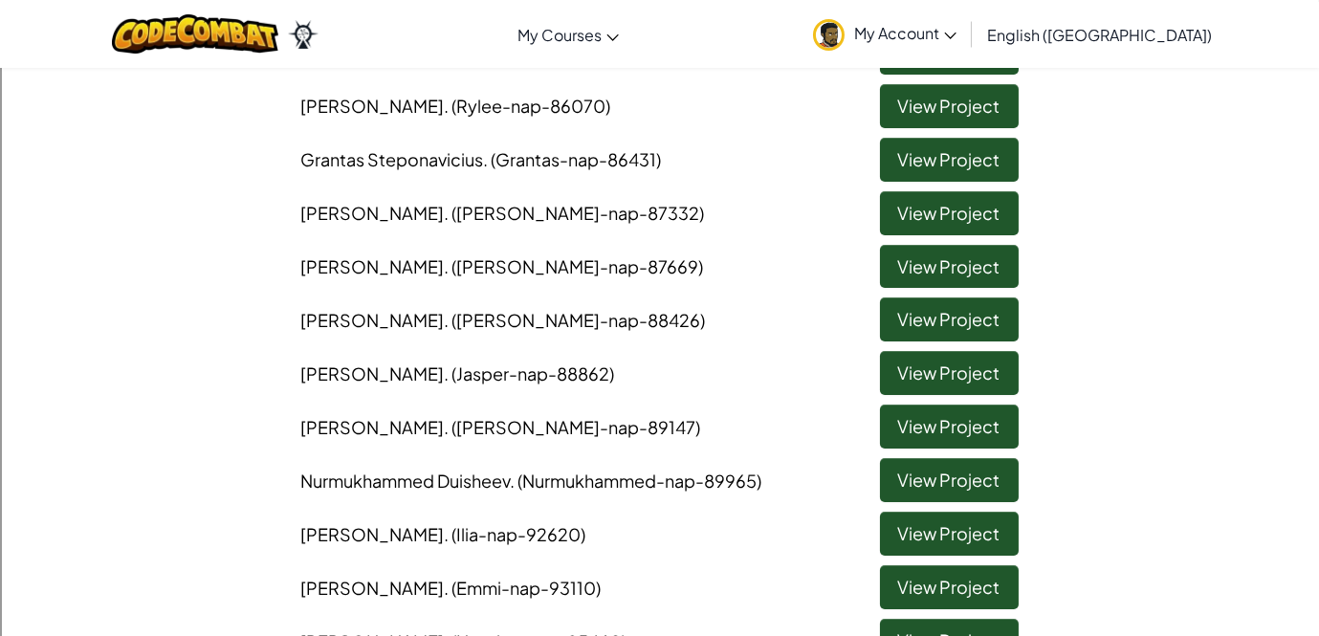
scroll to position [453, 0]
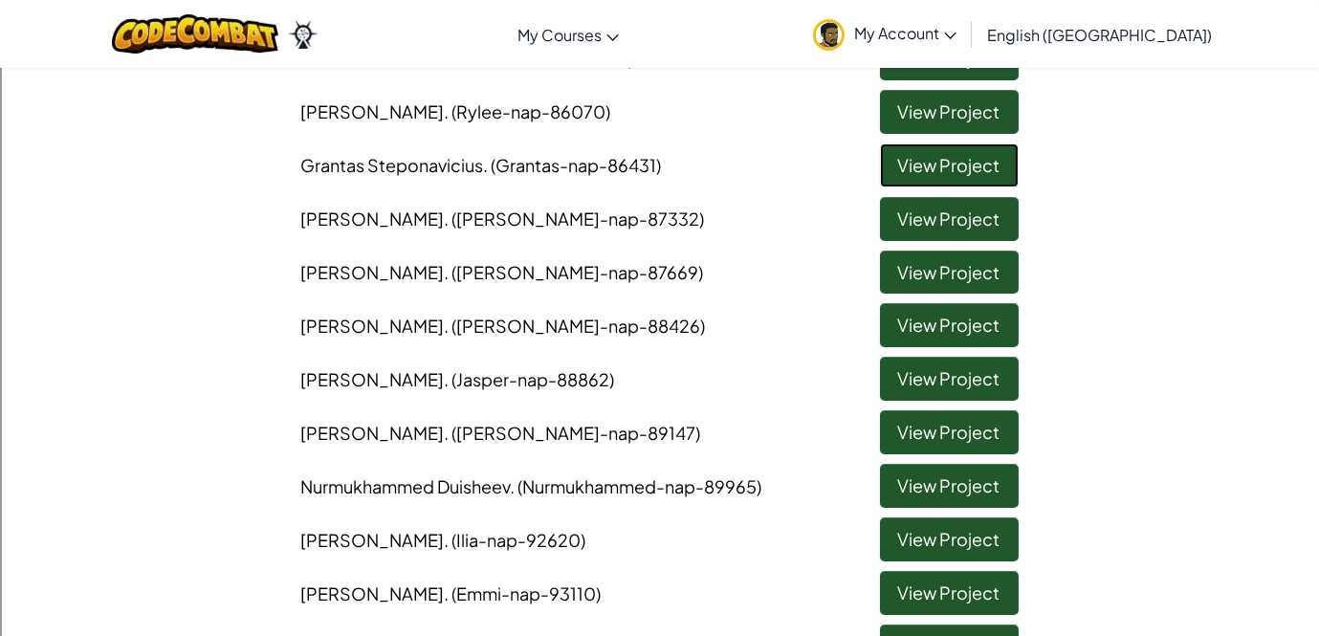
click at [896, 171] on link "View Project" at bounding box center [949, 165] width 139 height 44
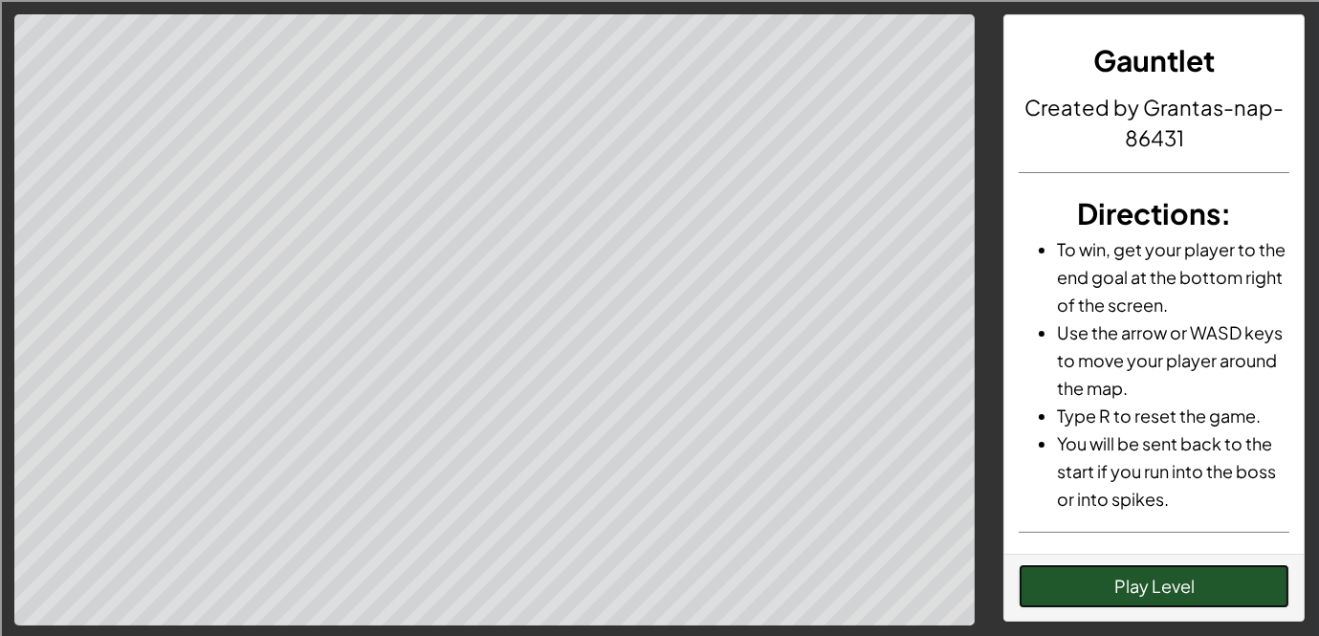
click at [1131, 581] on button "Play Level" at bounding box center [1154, 586] width 271 height 44
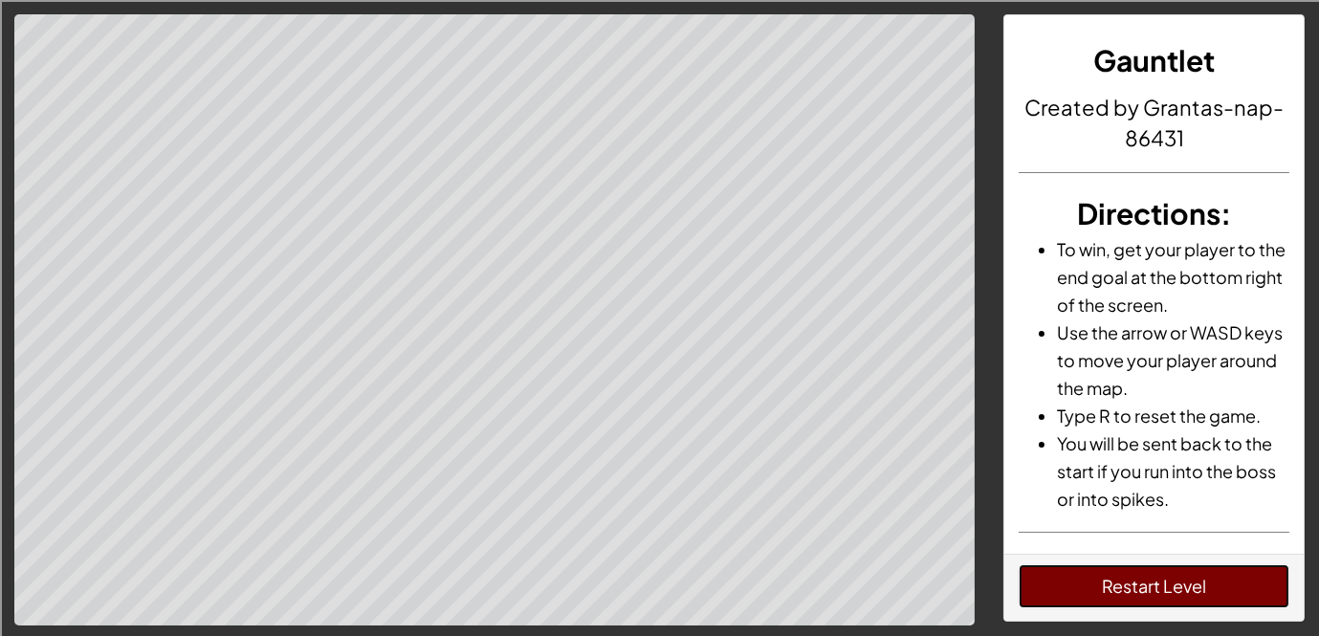
click at [1254, 598] on button "Restart Level" at bounding box center [1154, 586] width 271 height 44
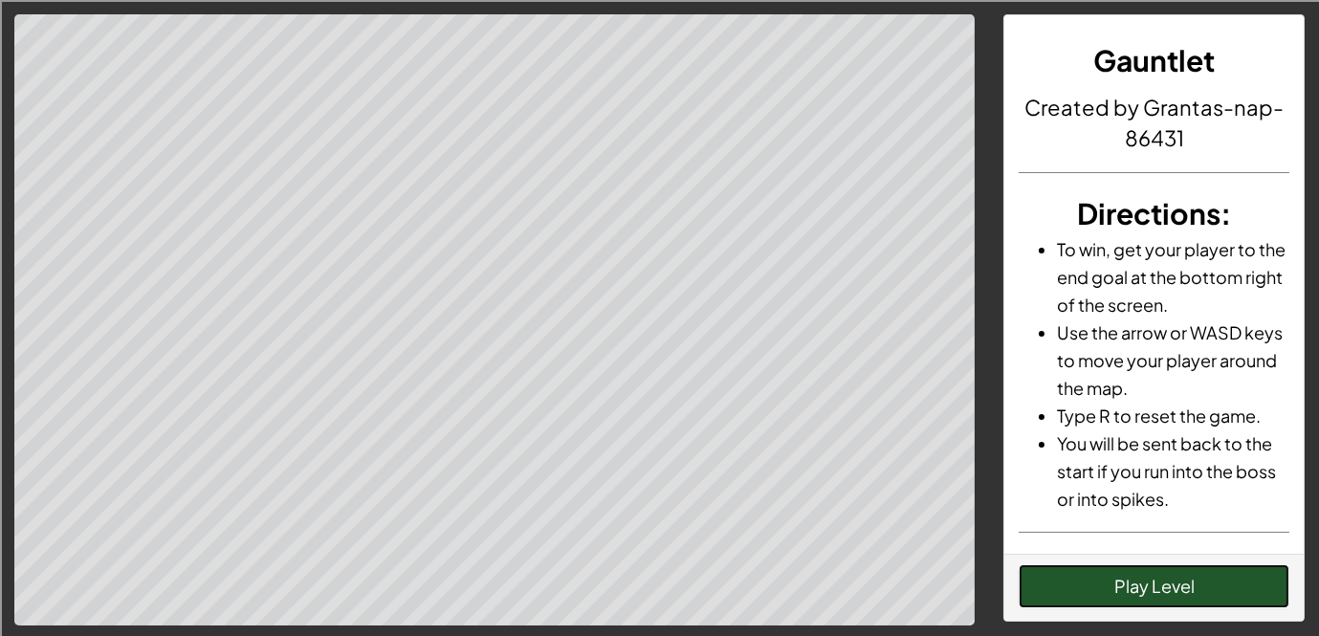
click at [1082, 580] on button "Play Level" at bounding box center [1154, 586] width 271 height 44
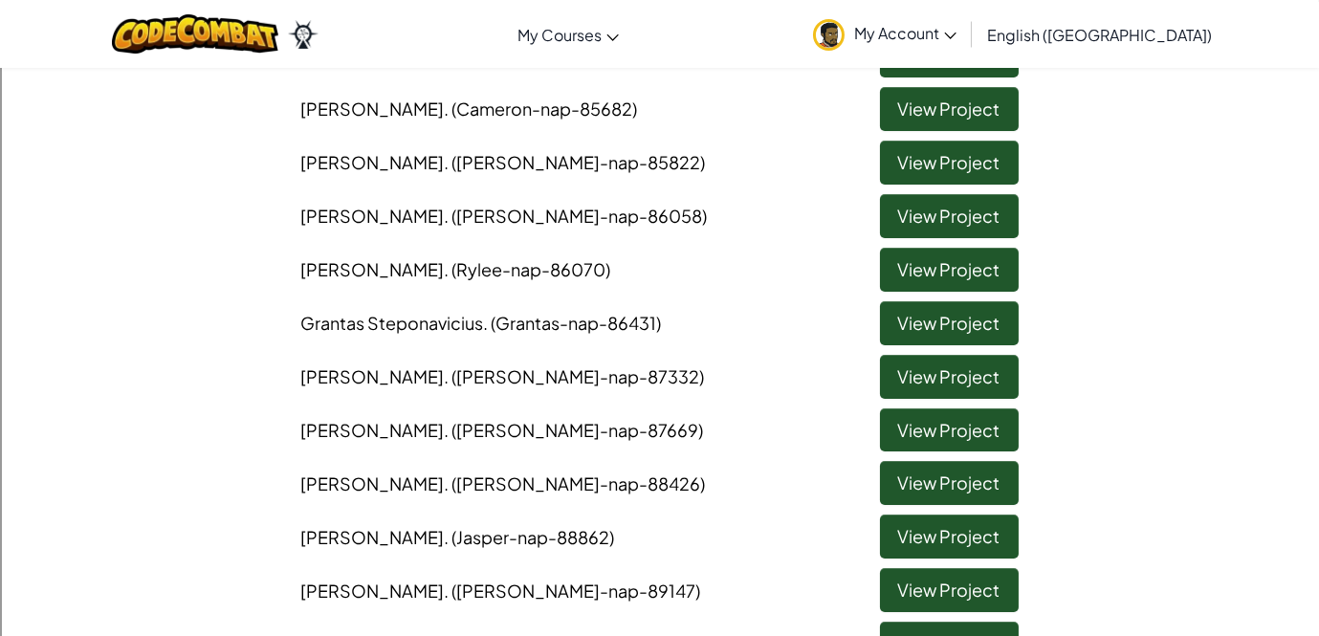
scroll to position [941, 0]
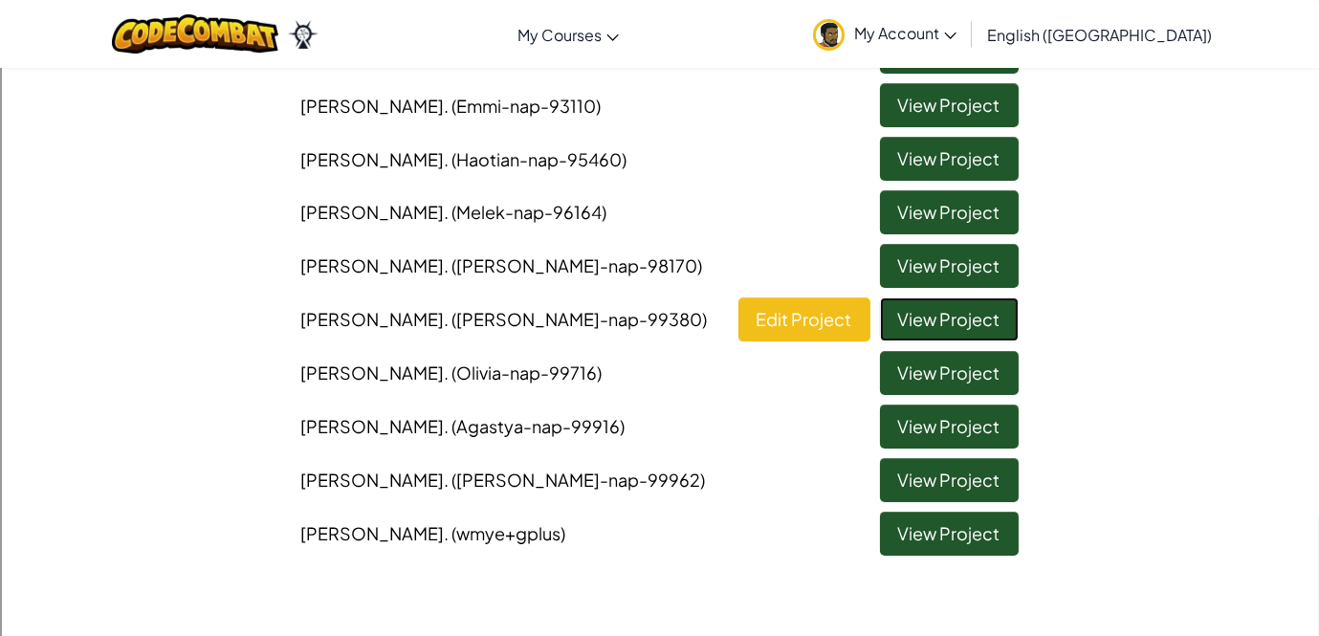
click at [923, 314] on link "View Project" at bounding box center [949, 319] width 139 height 44
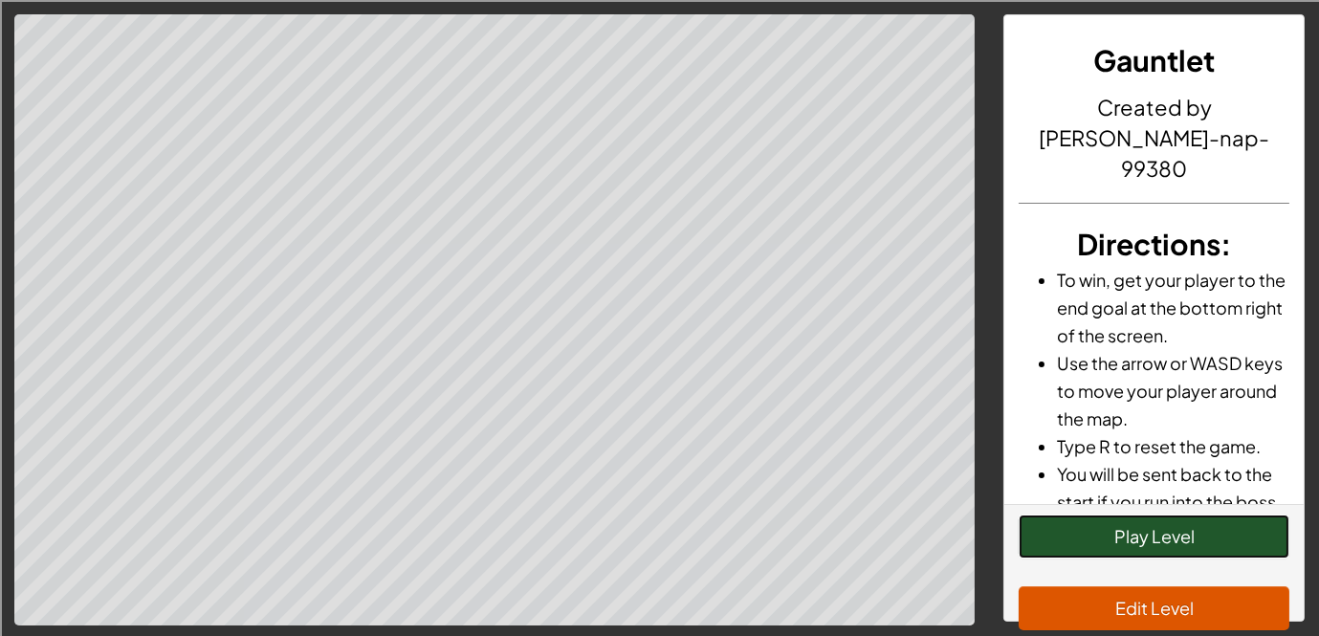
click at [1146, 538] on button "Play Level" at bounding box center [1154, 537] width 271 height 44
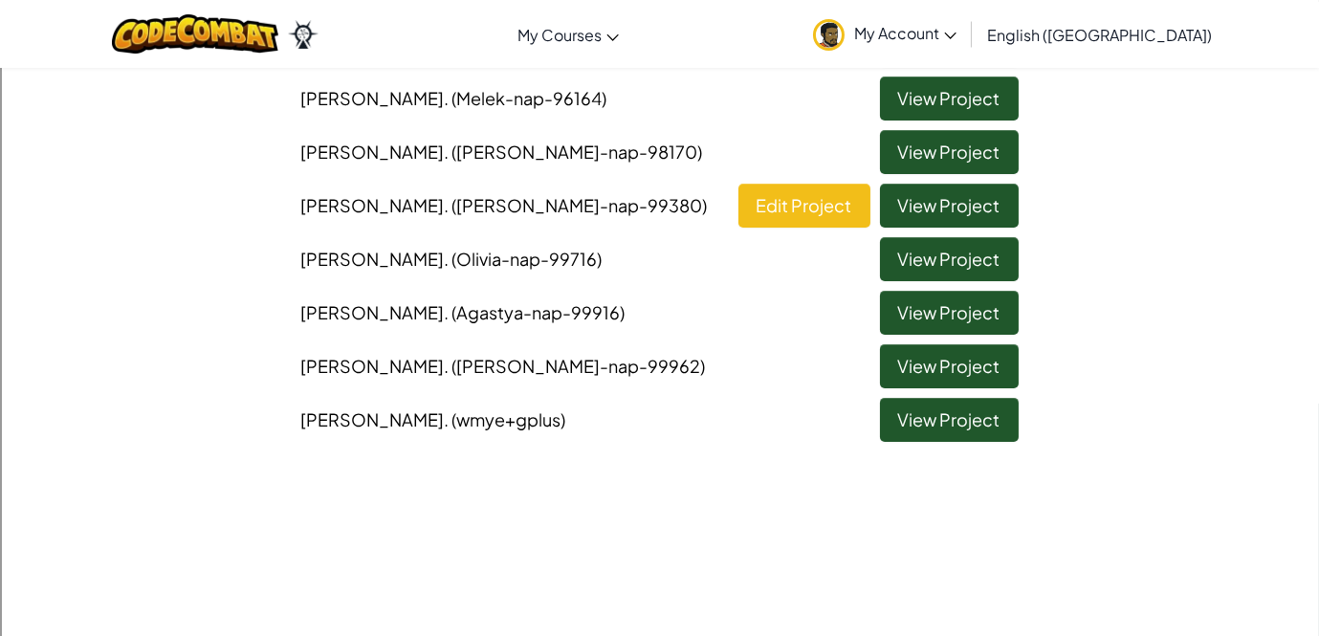
scroll to position [941, 0]
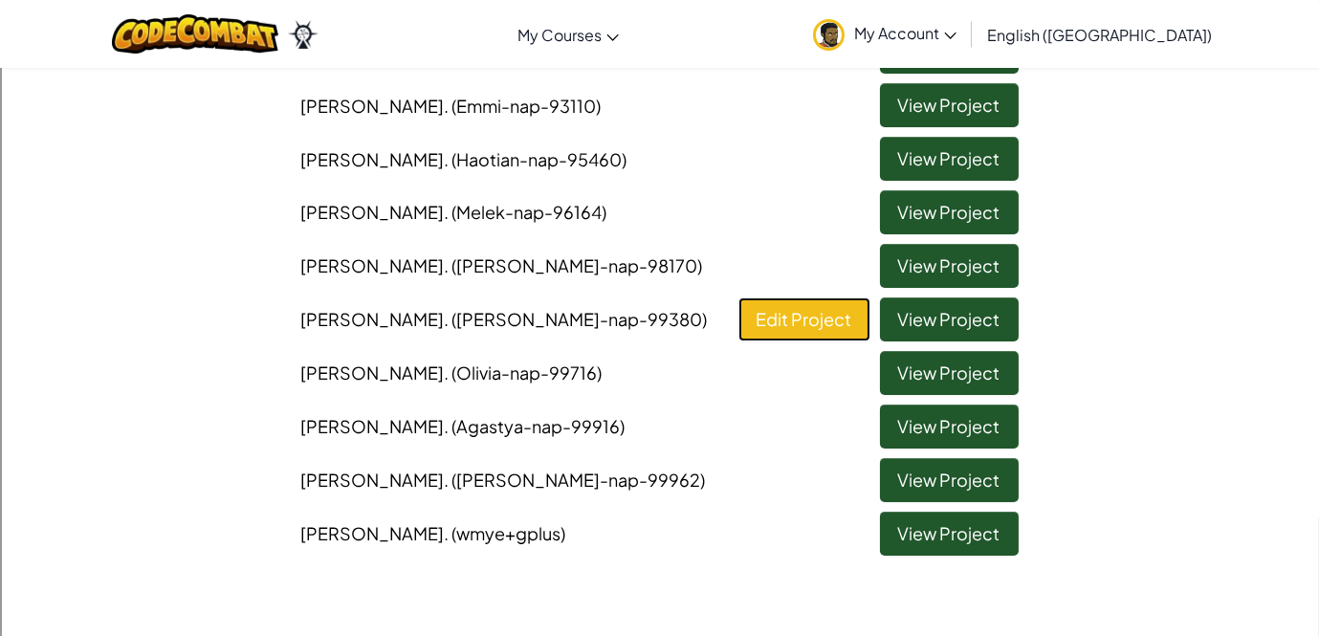
click at [785, 313] on link "Edit Project" at bounding box center [804, 319] width 132 height 44
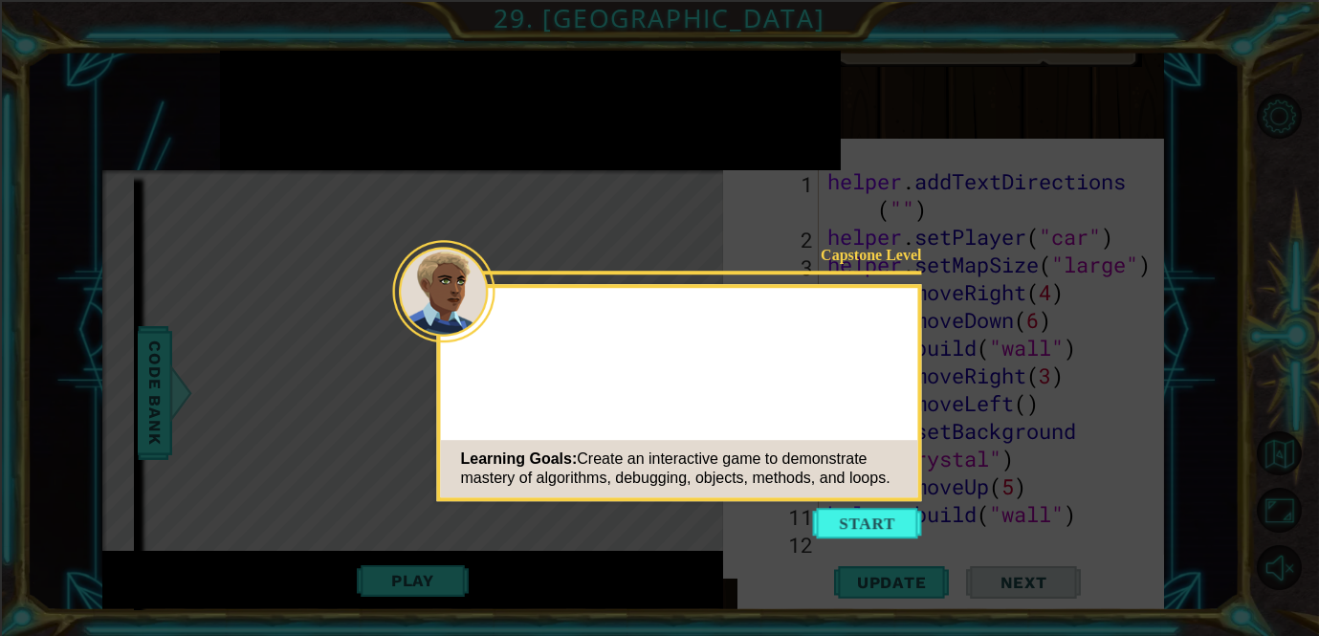
click at [865, 525] on button "Start" at bounding box center [867, 523] width 109 height 31
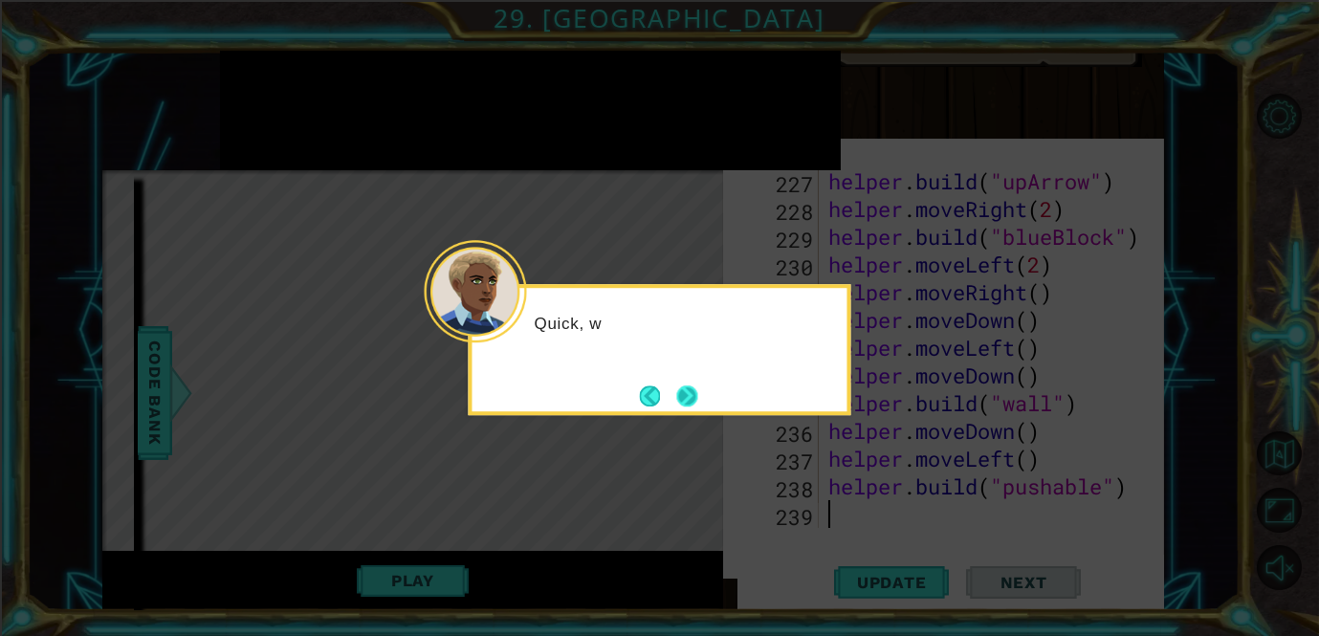
scroll to position [6573, 0]
click at [692, 406] on button "Next" at bounding box center [686, 395] width 21 height 21
click at [697, 407] on button "Next" at bounding box center [687, 396] width 24 height 24
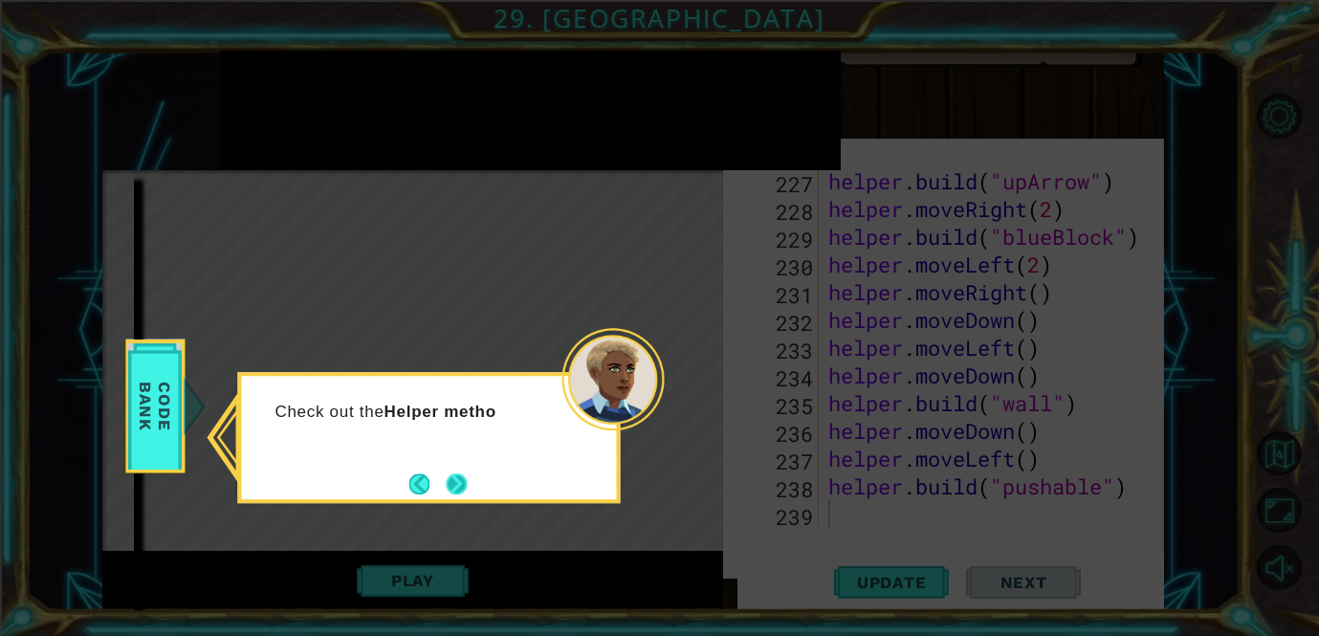
click at [464, 473] on button "Next" at bounding box center [456, 483] width 21 height 21
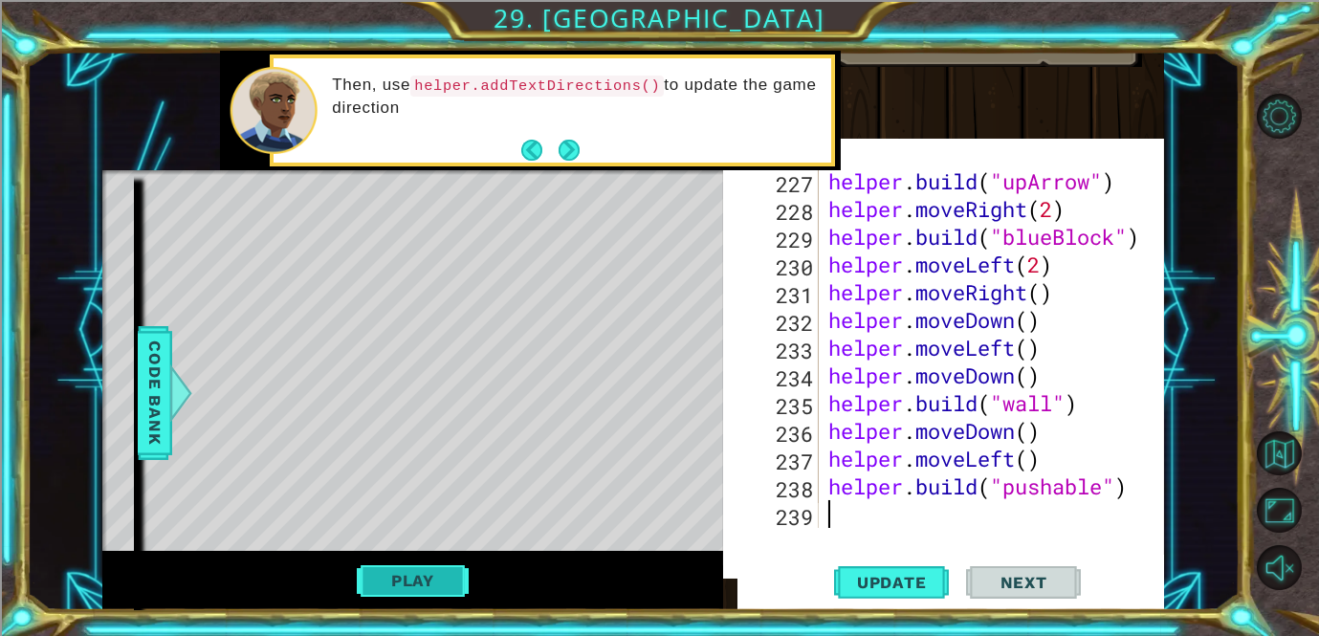
click at [391, 596] on button "Play" at bounding box center [413, 580] width 112 height 36
